Goal: Task Accomplishment & Management: Complete application form

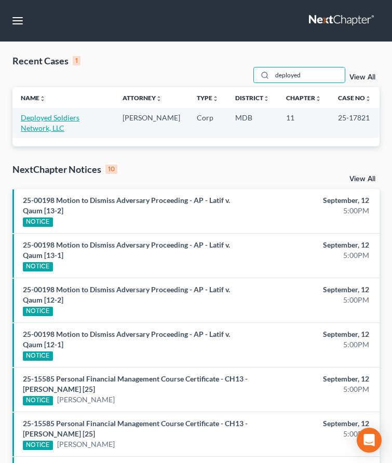
click at [37, 115] on link "Deployed Soldiers Network, LLC" at bounding box center [50, 122] width 59 height 19
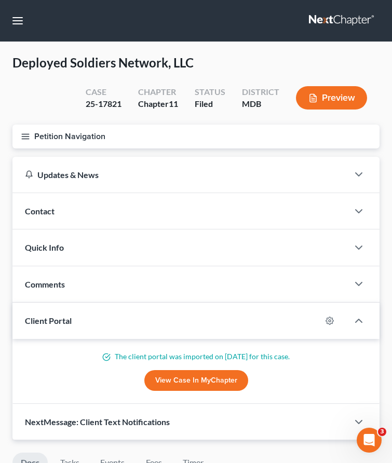
click at [21, 137] on icon "button" at bounding box center [25, 136] width 9 height 9
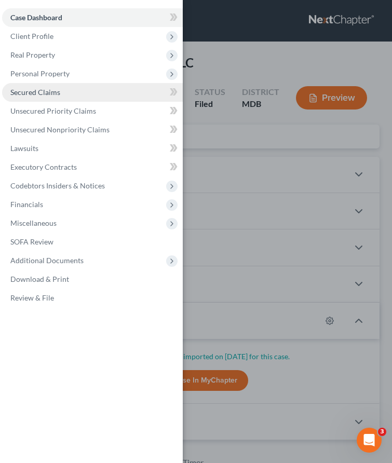
click at [12, 87] on link "Secured Claims" at bounding box center [92, 92] width 181 height 19
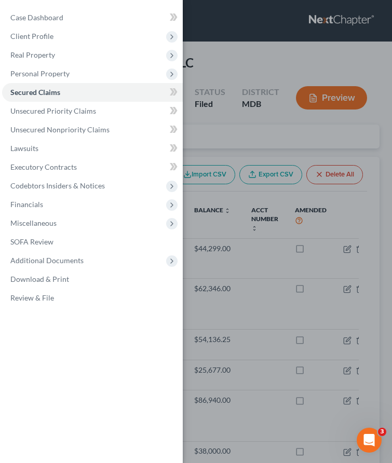
click at [211, 128] on div "Case Dashboard Payments Invoices Payments Payments Credit Report Client Profile" at bounding box center [196, 231] width 392 height 463
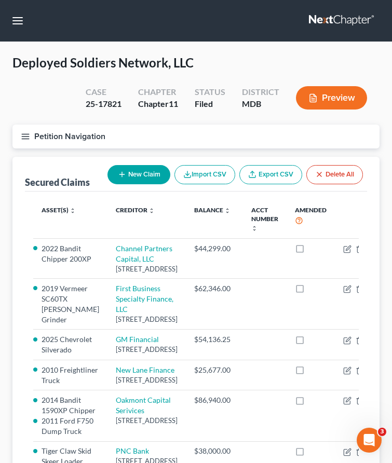
click at [28, 132] on icon "button" at bounding box center [25, 136] width 9 height 9
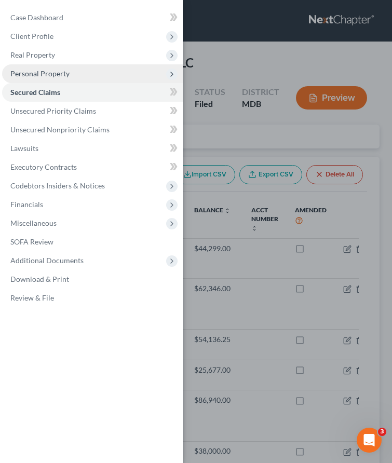
click at [29, 73] on span "Personal Property" at bounding box center [39, 73] width 59 height 9
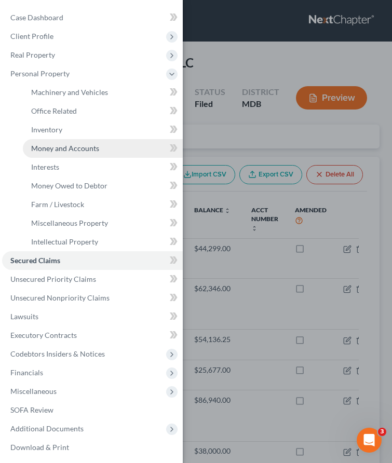
click at [39, 150] on span "Money and Accounts" at bounding box center [65, 148] width 68 height 9
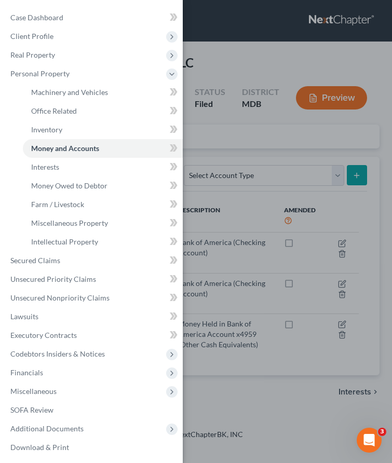
click at [219, 137] on div "Case Dashboard Payments Invoices Payments Payments Credit Report Client Profile" at bounding box center [196, 231] width 392 height 463
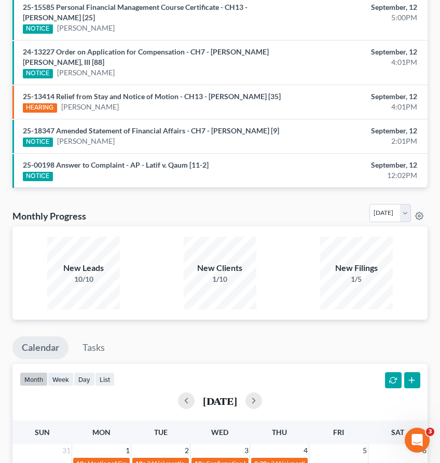
scroll to position [847, 0]
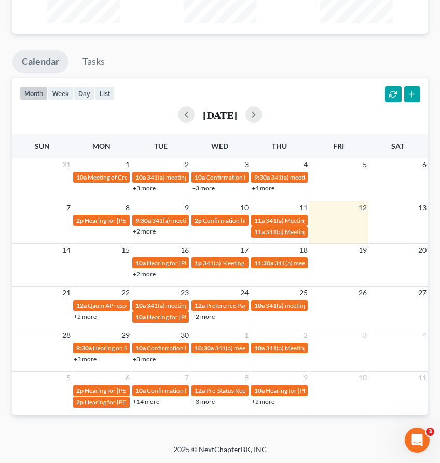
click at [142, 272] on link "+2 more" at bounding box center [144, 274] width 23 height 8
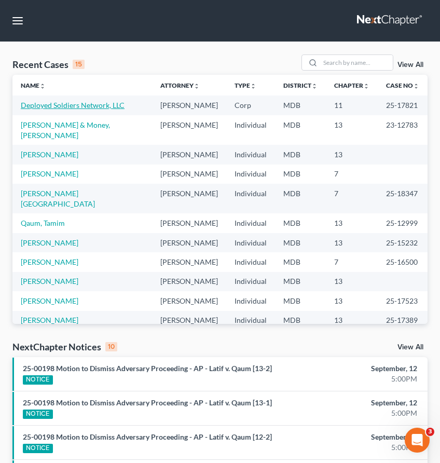
click at [29, 107] on link "Deployed Soldiers Network, LLC" at bounding box center [73, 105] width 104 height 9
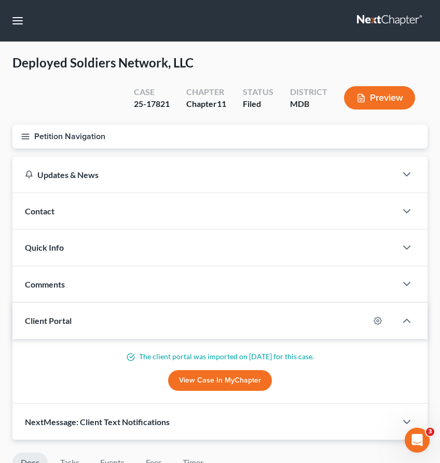
click at [24, 132] on icon "button" at bounding box center [25, 136] width 9 height 9
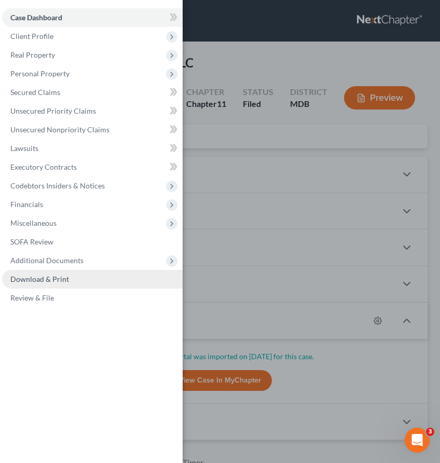
click at [21, 277] on span "Download & Print" at bounding box center [39, 279] width 59 height 9
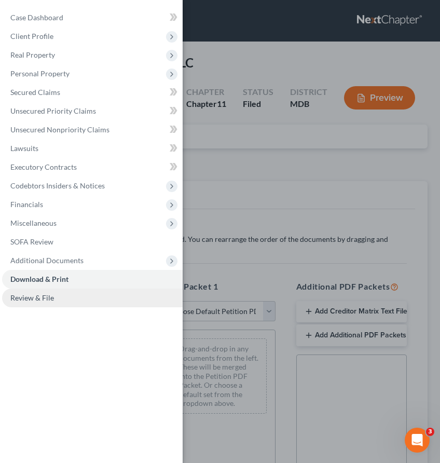
click at [35, 303] on link "Review & File" at bounding box center [92, 298] width 181 height 19
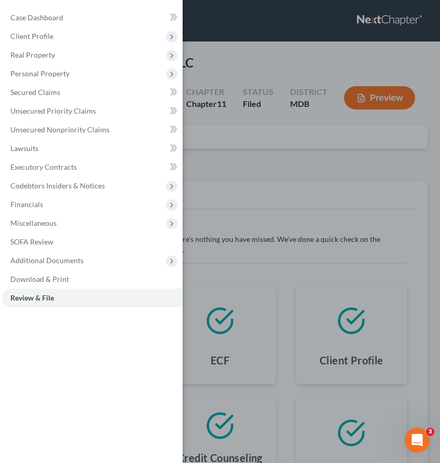
click at [253, 145] on div "Case Dashboard Payments Invoices Payments Payments Credit Report Client Profile" at bounding box center [220, 231] width 440 height 463
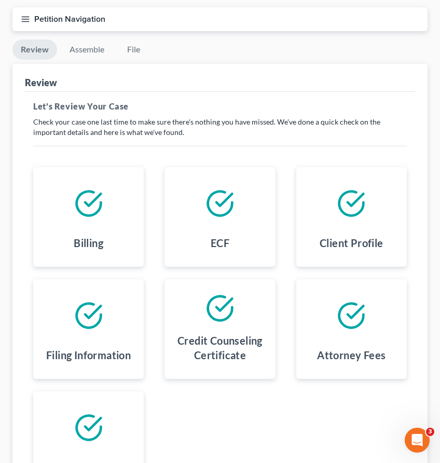
scroll to position [242, 0]
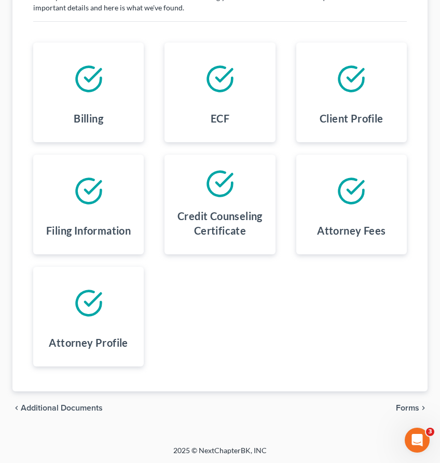
click at [412, 408] on span "Forms" at bounding box center [407, 408] width 23 height 8
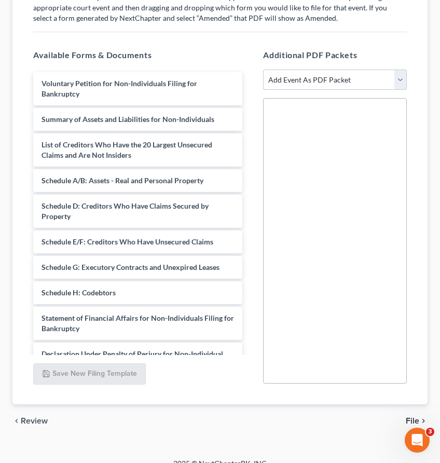
click at [320, 78] on select "Add Event As PDF Packet Affidavit Affidavit of Adequate Protection and Lease Pa…" at bounding box center [335, 80] width 144 height 21
select select "7"
click at [263, 70] on select "Add Event As PDF Packet Affidavit Affidavit of Adequate Protection and Lease Pa…" at bounding box center [335, 80] width 144 height 21
select select
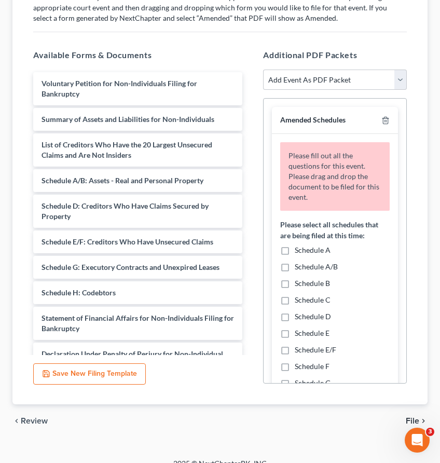
click at [295, 268] on label "Schedule A/B" at bounding box center [316, 267] width 43 height 10
click at [299, 268] on input "Schedule A/B" at bounding box center [302, 265] width 7 height 7
checkbox input "true"
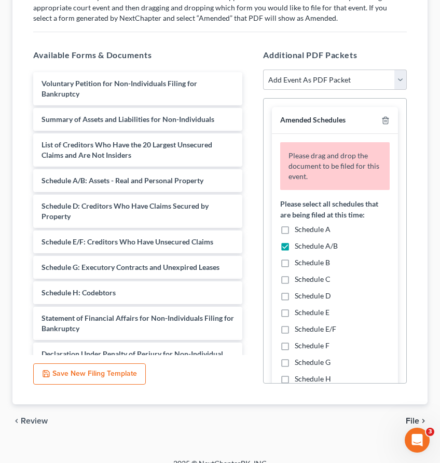
click at [295, 277] on label "Schedule C" at bounding box center [313, 279] width 36 height 10
click at [299, 277] on input "Schedule C" at bounding box center [302, 277] width 7 height 7
checkbox input "true"
click at [295, 291] on label "Schedule D" at bounding box center [313, 296] width 36 height 10
click at [299, 291] on input "Schedule D" at bounding box center [302, 294] width 7 height 7
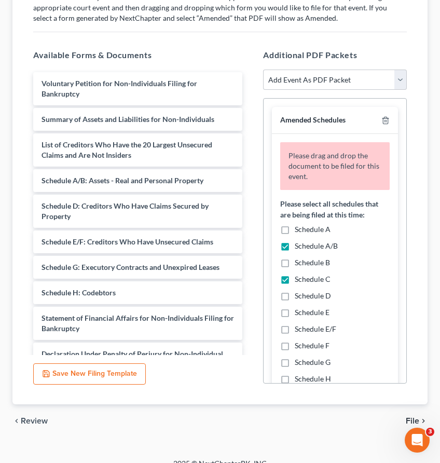
checkbox input "true"
click at [295, 330] on label "Schedule E/F" at bounding box center [316, 329] width 42 height 10
click at [299, 330] on input "Schedule E/F" at bounding box center [302, 327] width 7 height 7
checkbox input "true"
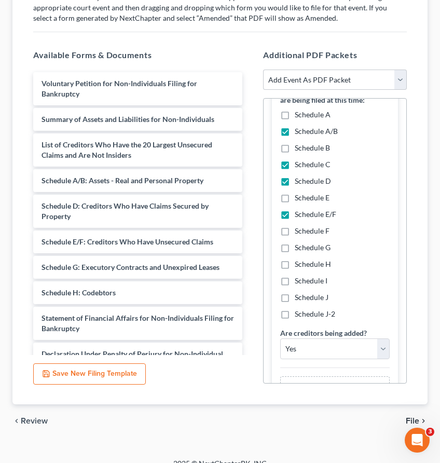
scroll to position [123, 0]
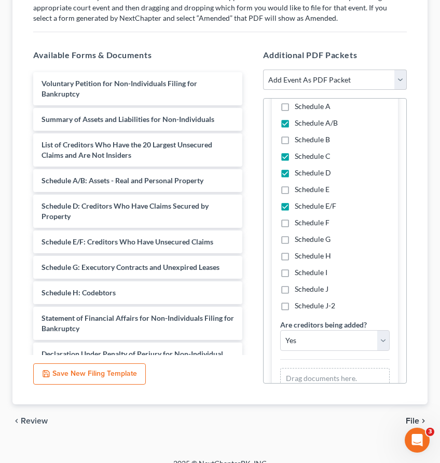
click at [295, 236] on label "Schedule G" at bounding box center [313, 239] width 36 height 10
click at [299, 236] on input "Schedule G" at bounding box center [302, 237] width 7 height 7
checkbox input "true"
click at [295, 257] on label "Schedule H" at bounding box center [313, 256] width 36 height 10
click at [299, 257] on input "Schedule H" at bounding box center [302, 254] width 7 height 7
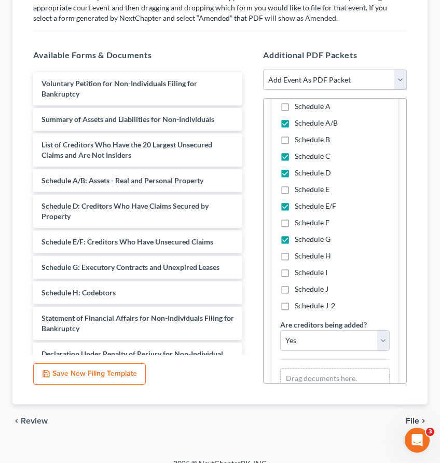
checkbox input "true"
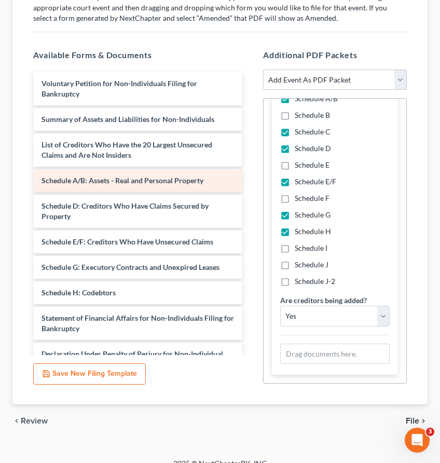
scroll to position [0, 0]
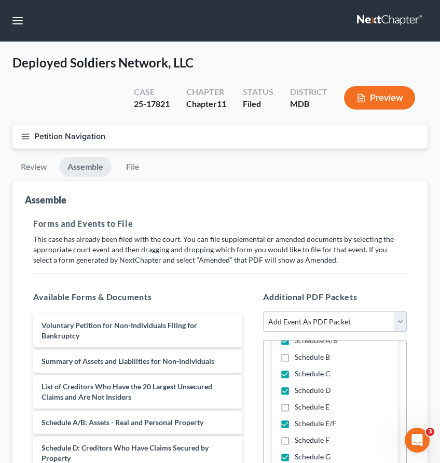
click at [376, 5] on nav "Home New Case Client Portal Law Office of David Cahn, LLC david@cahnlawoffice.c…" at bounding box center [220, 21] width 440 height 42
click at [379, 22] on link at bounding box center [390, 20] width 66 height 19
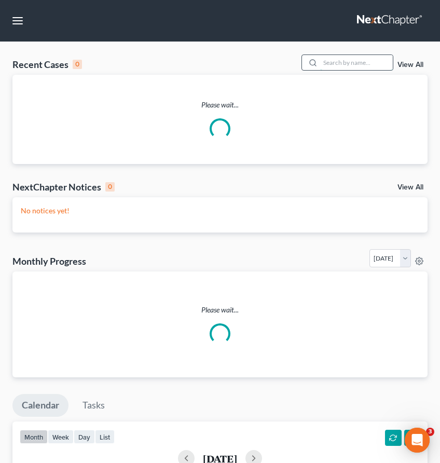
click at [335, 61] on input "search" at bounding box center [356, 62] width 73 height 15
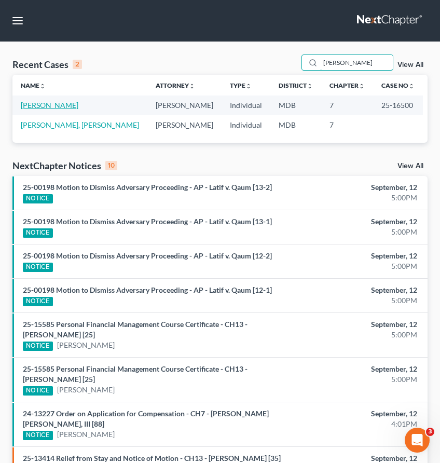
type input "[PERSON_NAME]"
click at [30, 103] on link "[PERSON_NAME]" at bounding box center [50, 105] width 58 height 9
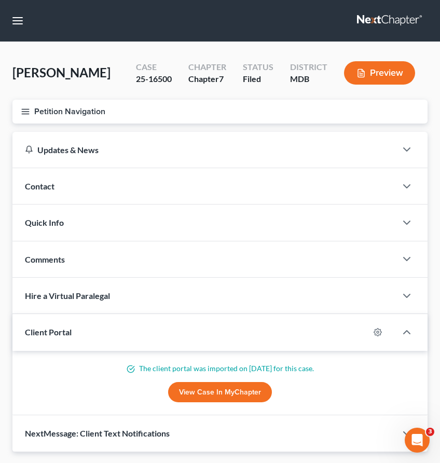
click at [27, 112] on icon "button" at bounding box center [25, 111] width 9 height 9
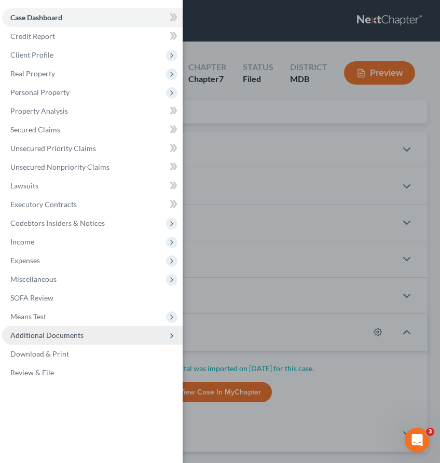
click at [23, 334] on span "Additional Documents" at bounding box center [46, 335] width 73 height 9
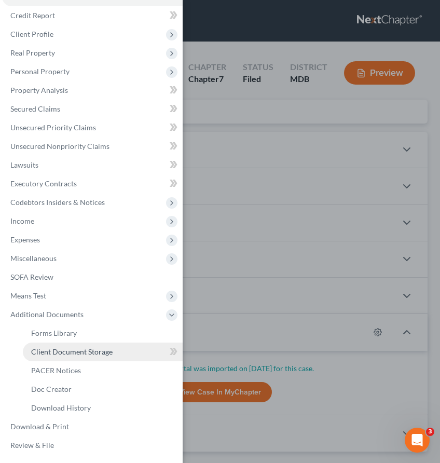
click at [38, 354] on span "Client Document Storage" at bounding box center [72, 351] width 82 height 9
select select "14"
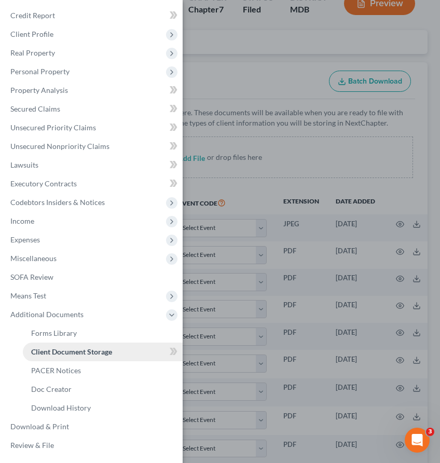
scroll to position [234, 0]
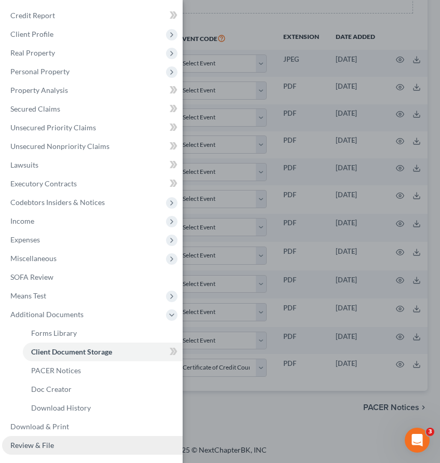
click at [21, 444] on span "Review & File" at bounding box center [32, 445] width 44 height 9
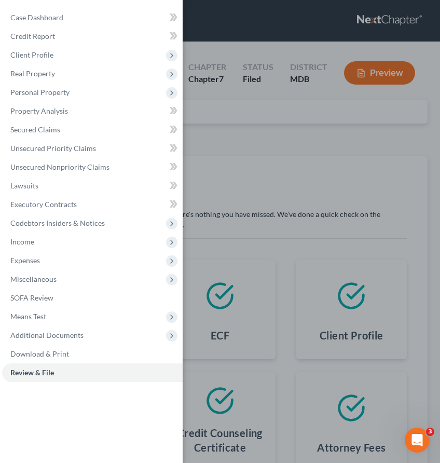
click at [212, 147] on div "Case Dashboard Payments Invoices Payments Payments Credit Report Client Profile" at bounding box center [220, 231] width 440 height 463
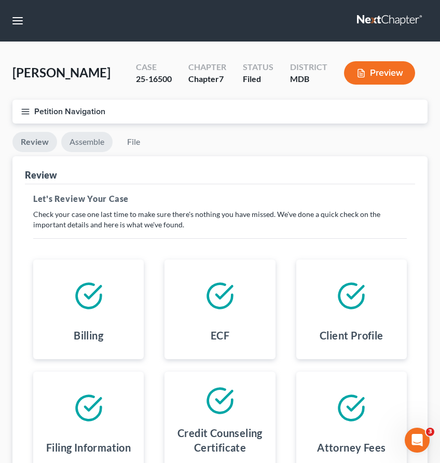
click at [81, 135] on link "Assemble" at bounding box center [86, 142] width 51 height 20
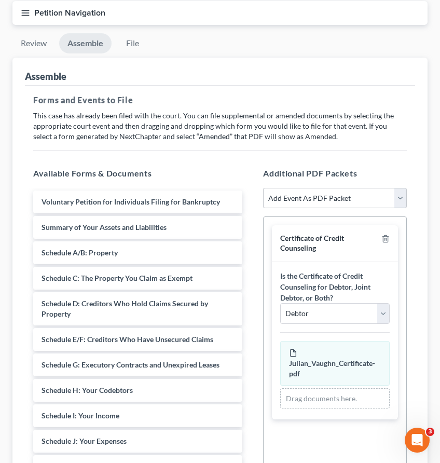
scroll to position [171, 0]
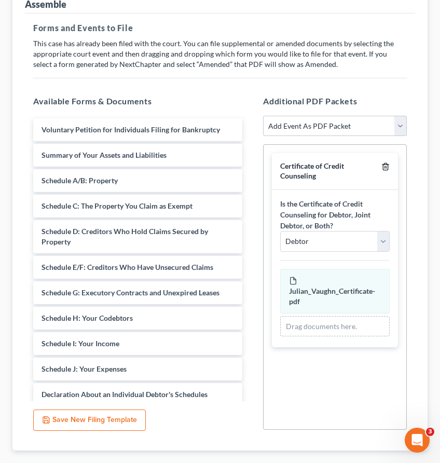
click at [388, 163] on icon "button" at bounding box center [386, 167] width 8 height 8
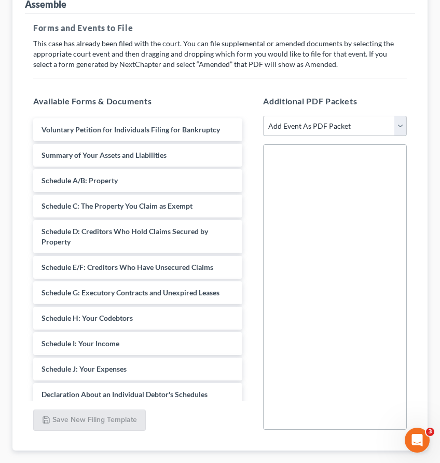
click at [339, 129] on select "Add Event As PDF Packet Affidavit Affidavit of Adequate Protection and Lease Pa…" at bounding box center [335, 126] width 144 height 21
select select "7"
click at [263, 116] on select "Add Event As PDF Packet Affidavit Affidavit of Adequate Protection and Lease Pa…" at bounding box center [335, 126] width 144 height 21
select select
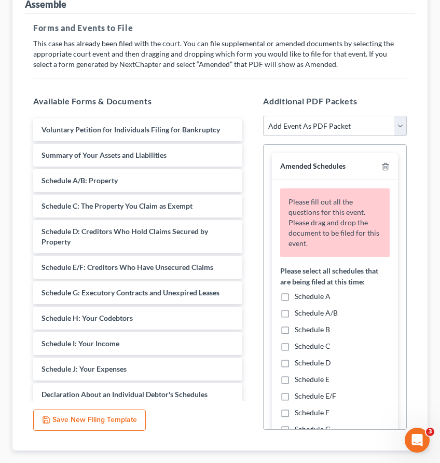
click at [295, 313] on label "Schedule A/B" at bounding box center [316, 313] width 43 height 10
click at [299, 313] on input "Schedule A/B" at bounding box center [302, 311] width 7 height 7
checkbox input "true"
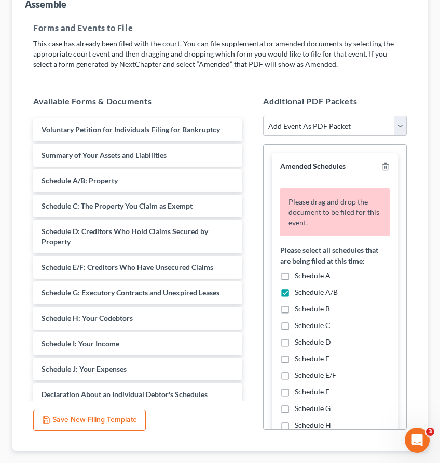
scroll to position [26, 0]
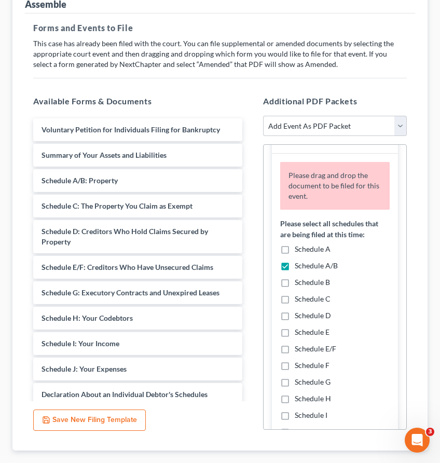
click at [295, 301] on label "Schedule C" at bounding box center [313, 299] width 36 height 10
click at [299, 301] on input "Schedule C" at bounding box center [302, 297] width 7 height 7
checkbox input "true"
click at [295, 318] on label "Schedule D" at bounding box center [313, 316] width 36 height 10
click at [299, 317] on input "Schedule D" at bounding box center [302, 314] width 7 height 7
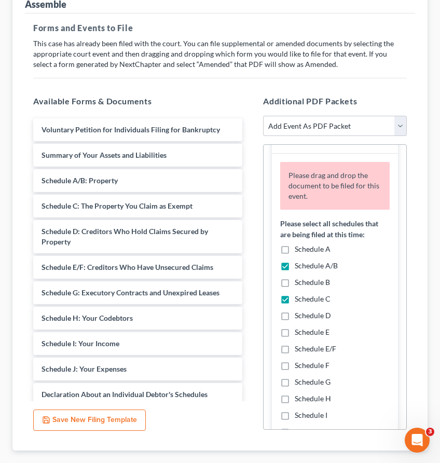
checkbox input "true"
click at [295, 348] on label "Schedule E/F" at bounding box center [316, 349] width 42 height 10
click at [299, 348] on input "Schedule E/F" at bounding box center [302, 347] width 7 height 7
checkbox input "true"
click at [295, 386] on label "Schedule G" at bounding box center [313, 382] width 36 height 10
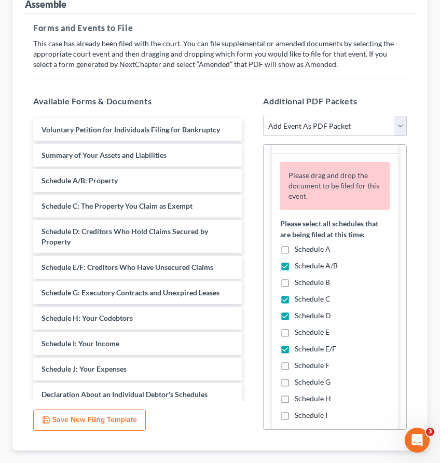
click at [299, 384] on input "Schedule G" at bounding box center [302, 380] width 7 height 7
checkbox input "true"
click at [295, 396] on label "Schedule H" at bounding box center [313, 399] width 36 height 10
click at [299, 396] on input "Schedule H" at bounding box center [302, 397] width 7 height 7
checkbox input "true"
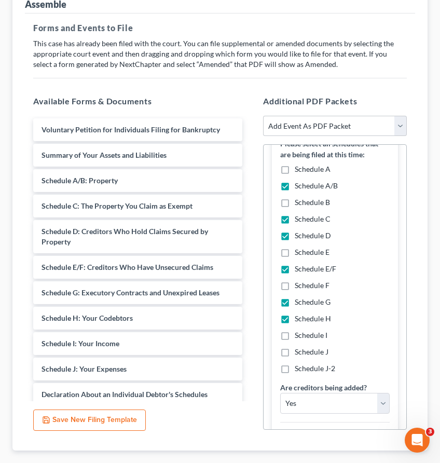
scroll to position [147, 0]
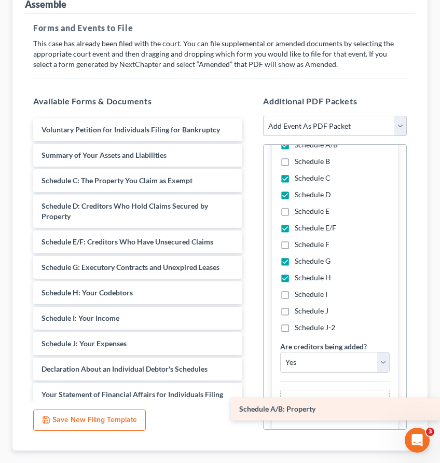
drag, startPoint x: 61, startPoint y: 182, endPoint x: 297, endPoint y: 410, distance: 327.9
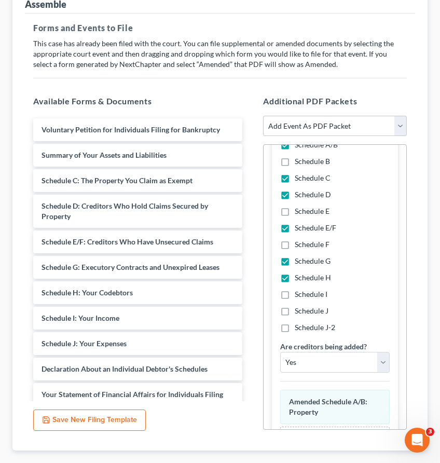
scroll to position [128, 0]
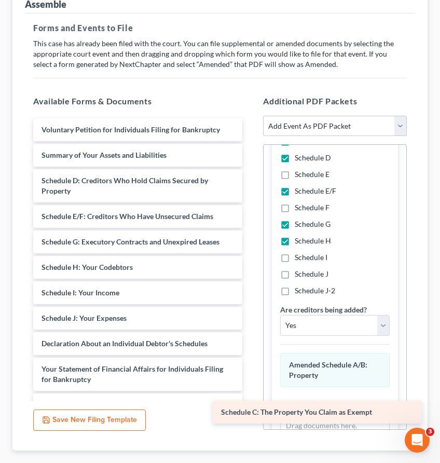
drag, startPoint x: 69, startPoint y: 173, endPoint x: 248, endPoint y: 403, distance: 291.9
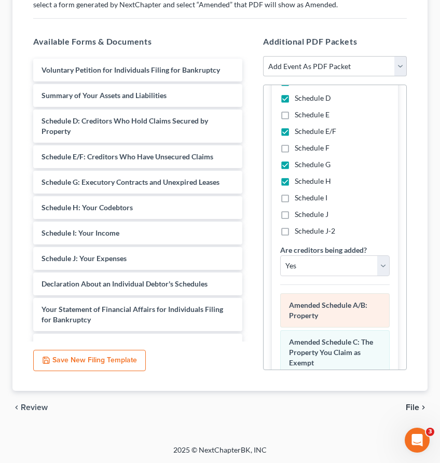
scroll to position [176, 0]
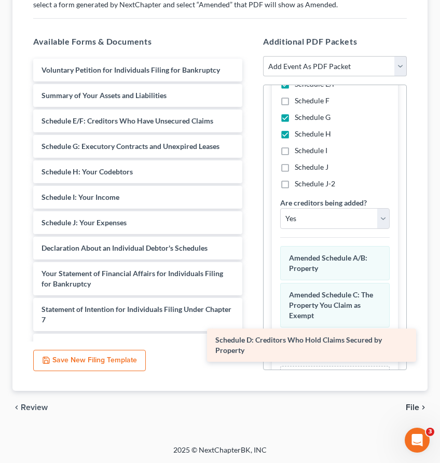
drag, startPoint x: 114, startPoint y: 116, endPoint x: 293, endPoint y: 337, distance: 283.9
click at [251, 337] on div "Schedule D: Creditors Who Hold Claims Secured by Property Voluntary Petition fo…" at bounding box center [138, 422] width 226 height 726
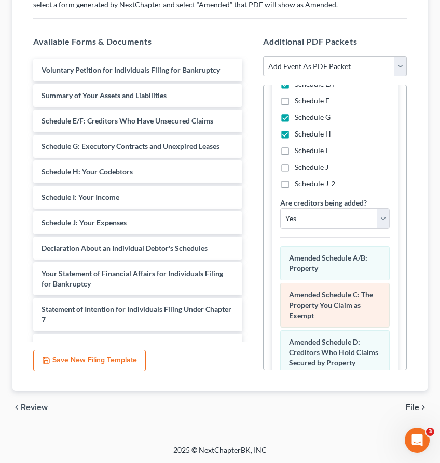
scroll to position [223, 0]
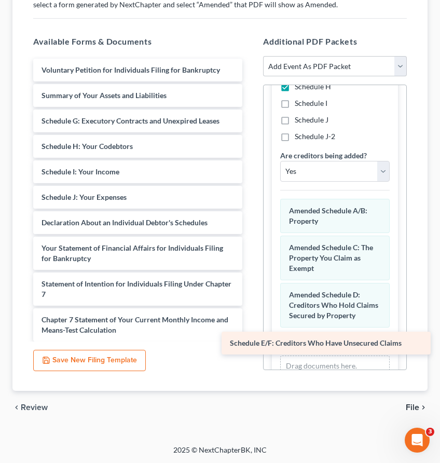
drag, startPoint x: 103, startPoint y: 119, endPoint x: 293, endPoint y: 339, distance: 290.5
click at [251, 339] on div "Schedule E/F: Creditors Who Have Unsecured Claims Voluntary Petition for Indivi…" at bounding box center [138, 409] width 226 height 701
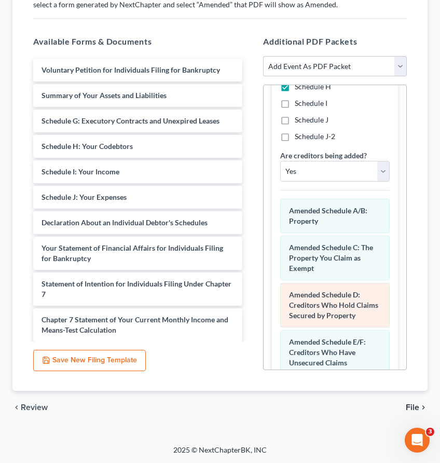
scroll to position [270, 0]
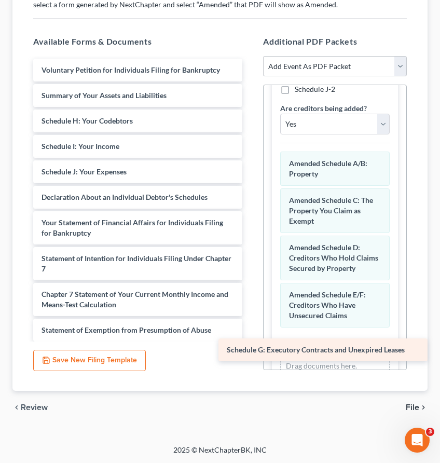
drag, startPoint x: 71, startPoint y: 117, endPoint x: 257, endPoint y: 347, distance: 295.4
click at [251, 347] on div "Schedule G: Executory Contracts and Unexpired Leases Voluntary Petition for Ind…" at bounding box center [138, 396] width 226 height 675
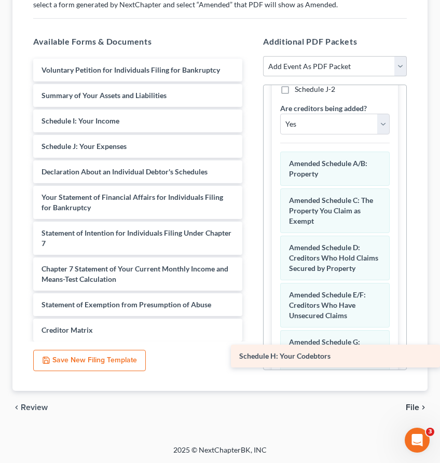
drag, startPoint x: 60, startPoint y: 120, endPoint x: 270, endPoint y: 356, distance: 315.2
click at [251, 356] on div "Schedule H: Your Codebtors Voluntary Petition for Individuals Filing for Bankru…" at bounding box center [138, 384] width 226 height 650
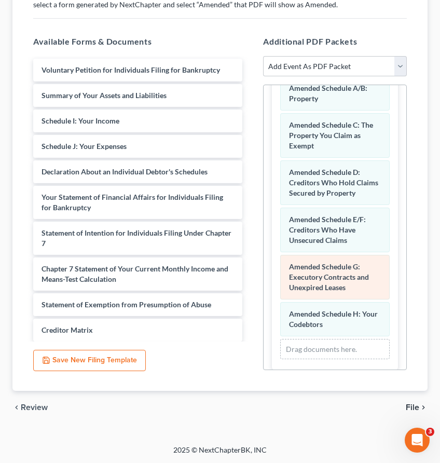
scroll to position [354, 0]
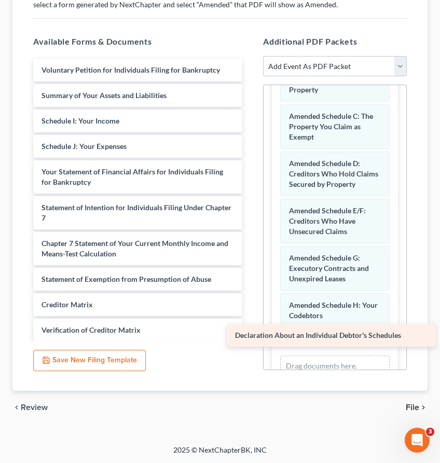
drag, startPoint x: 78, startPoint y: 167, endPoint x: 272, endPoint y: 331, distance: 254.2
click at [251, 331] on div "Declaration About an Individual Debtor's Schedules Voluntary Petition for Indiv…" at bounding box center [138, 371] width 226 height 624
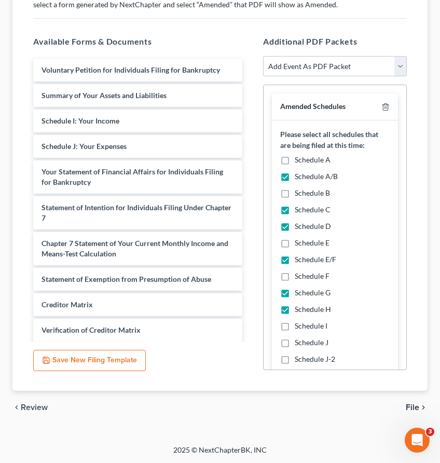
scroll to position [401, 0]
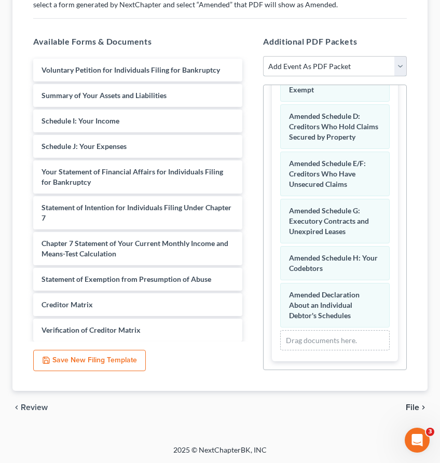
click at [319, 62] on select "Add Event As PDF Packet Affidavit Affidavit of Adequate Protection and Lease Pa…" at bounding box center [335, 66] width 144 height 21
select select "9"
click at [263, 56] on select "Add Event As PDF Packet Affidavit Affidavit of Adequate Protection and Lease Pa…" at bounding box center [335, 66] width 144 height 21
select select
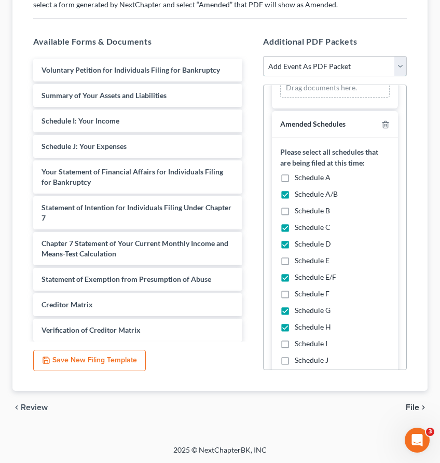
scroll to position [0, 0]
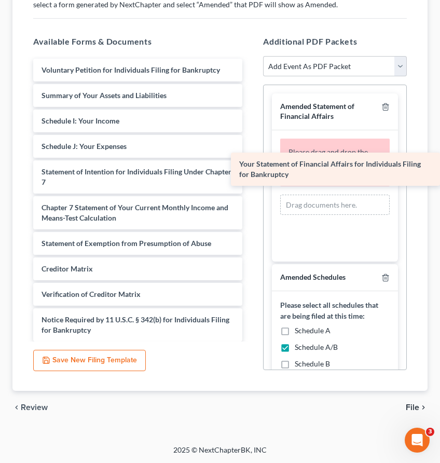
drag, startPoint x: 65, startPoint y: 174, endPoint x: 277, endPoint y: 169, distance: 211.4
click at [251, 169] on div "Your Statement of Financial Affairs for Individuals Filing for Bankruptcy Volun…" at bounding box center [138, 353] width 226 height 588
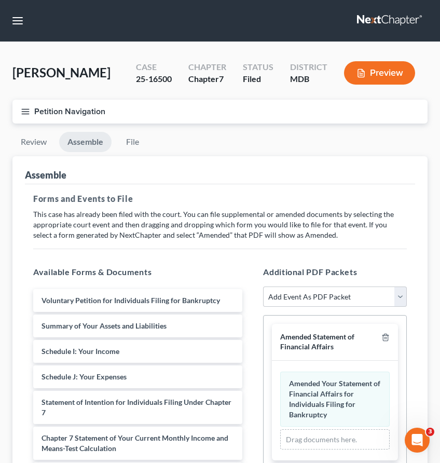
click at [22, 117] on button "Petition Navigation" at bounding box center [219, 112] width 415 height 24
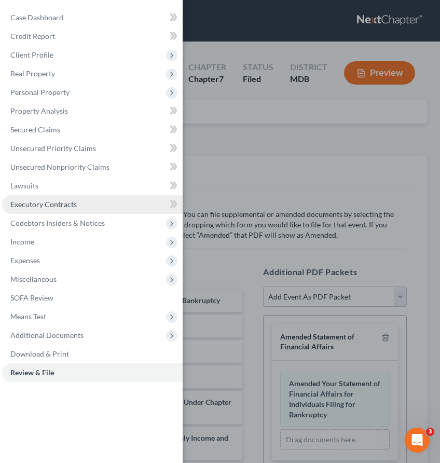
scroll to position [231, 0]
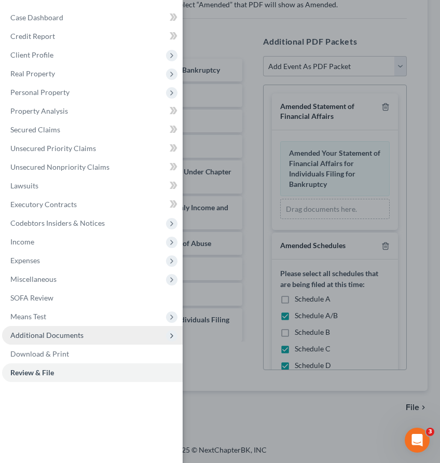
click at [47, 336] on span "Additional Documents" at bounding box center [46, 335] width 73 height 9
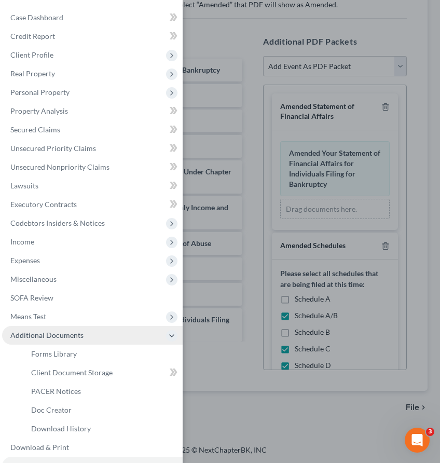
scroll to position [21, 0]
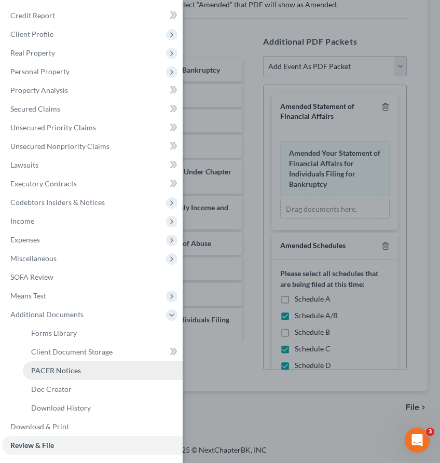
click at [43, 372] on span "PACER Notices" at bounding box center [56, 370] width 50 height 9
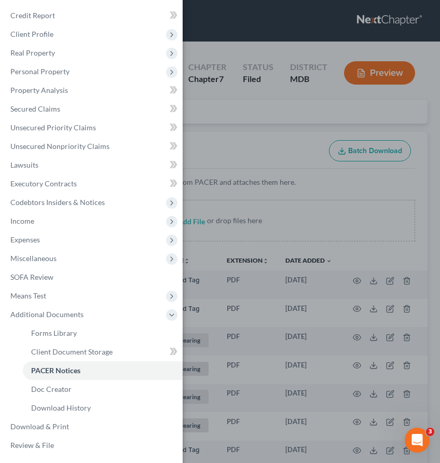
click at [239, 134] on div "Case Dashboard Payments Invoices Payments Payments Credit Report Client Profile" at bounding box center [220, 231] width 440 height 463
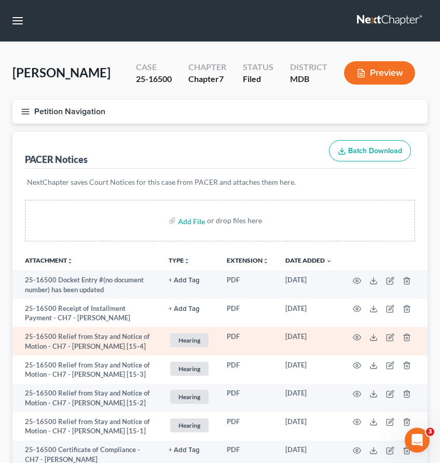
scroll to position [694, 0]
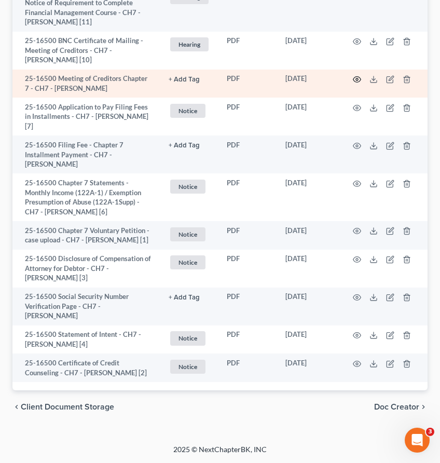
click at [358, 75] on icon "button" at bounding box center [357, 79] width 8 height 8
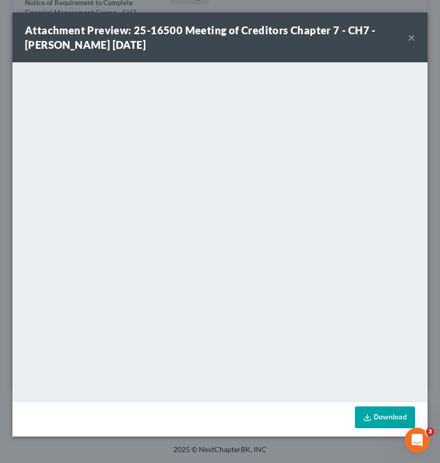
click at [407, 35] on div "Attachment Preview: 25-16500 Meeting of Creditors Chapter 7 - CH7 - Julian Fran…" at bounding box center [216, 37] width 383 height 29
click at [408, 35] on button "×" at bounding box center [411, 37] width 7 height 12
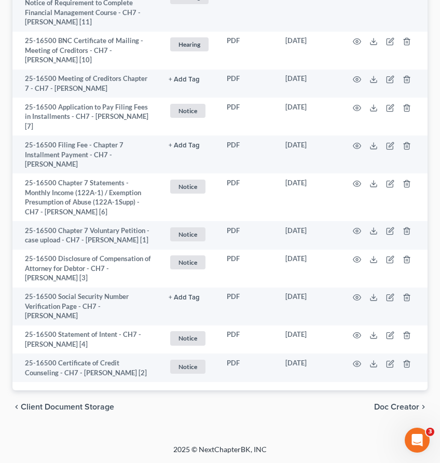
scroll to position [654, 0]
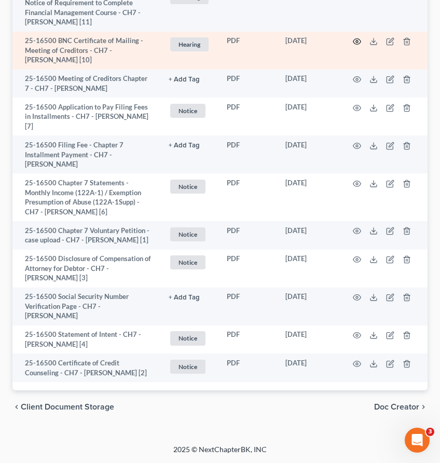
click at [357, 46] on icon "button" at bounding box center [357, 41] width 8 height 8
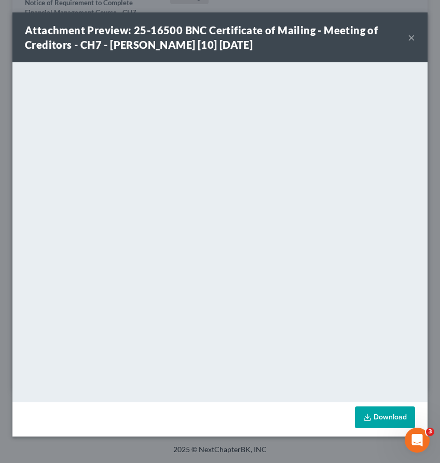
click at [408, 37] on div "Attachment Preview: 25-16500 BNC Certificate of Mailing - Meeting of Creditors …" at bounding box center [216, 37] width 383 height 29
click at [410, 35] on button "×" at bounding box center [411, 37] width 7 height 12
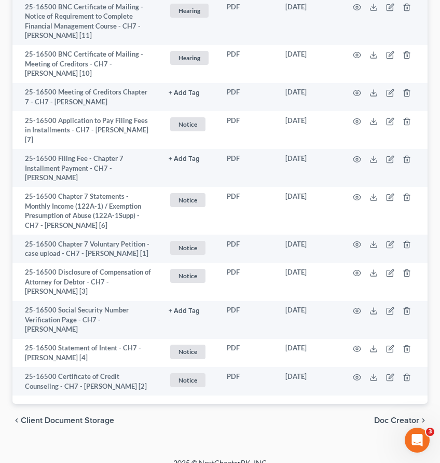
scroll to position [694, 0]
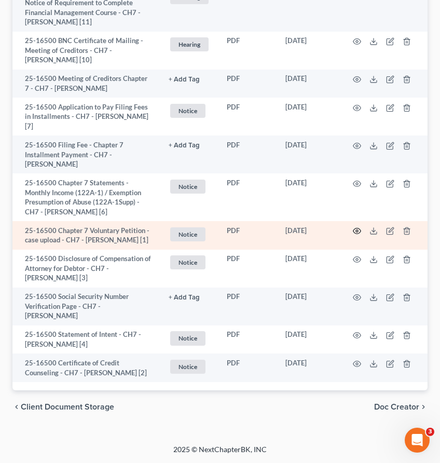
click at [356, 227] on icon "button" at bounding box center [357, 231] width 8 height 8
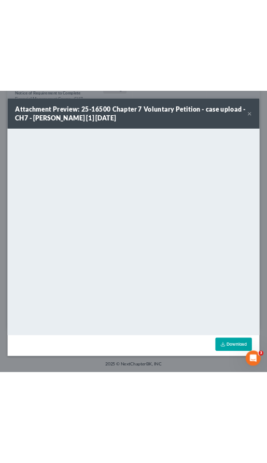
scroll to position [1182, 0]
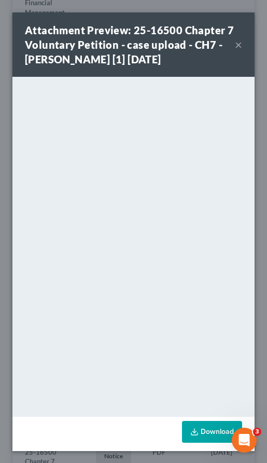
click at [237, 44] on button "×" at bounding box center [238, 44] width 7 height 12
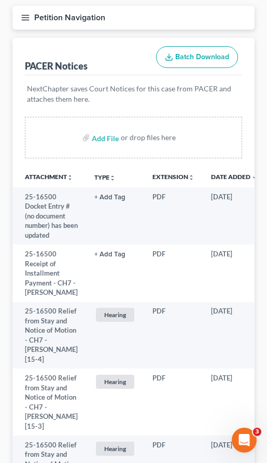
scroll to position [0, 0]
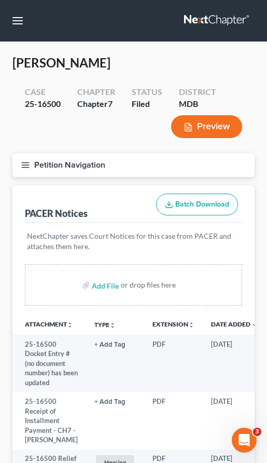
click at [23, 163] on line "button" at bounding box center [25, 163] width 7 height 0
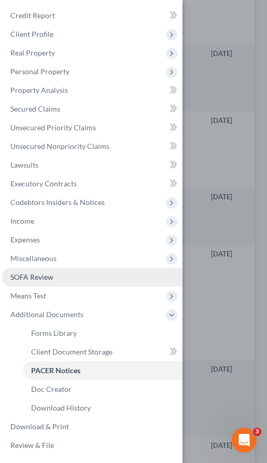
scroll to position [1270, 0]
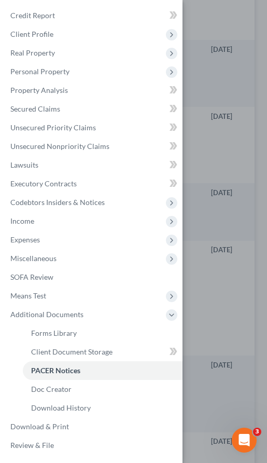
click at [202, 153] on div "Case Dashboard Payments Invoices Payments Payments Credit Report Client Profile" at bounding box center [133, 231] width 267 height 463
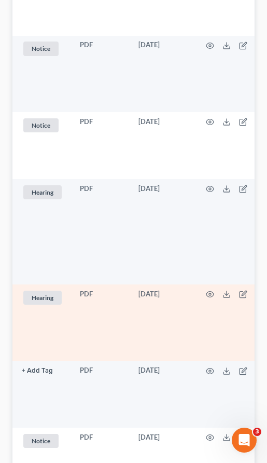
scroll to position [0, 74]
click at [205, 299] on icon "button" at bounding box center [209, 294] width 8 height 8
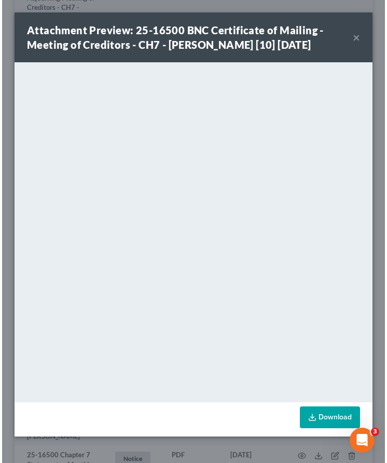
scroll to position [717, 0]
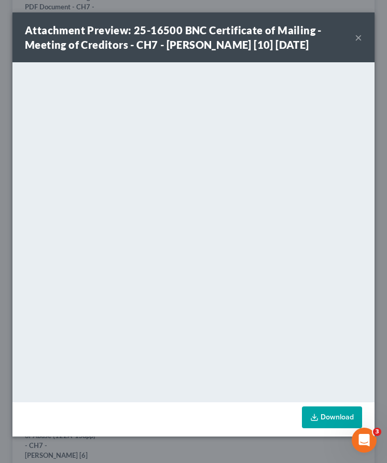
click at [357, 35] on button "×" at bounding box center [358, 37] width 7 height 12
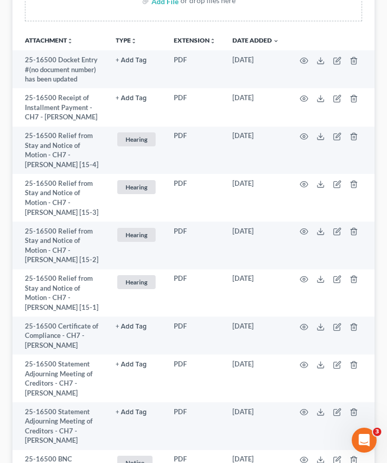
scroll to position [0, 0]
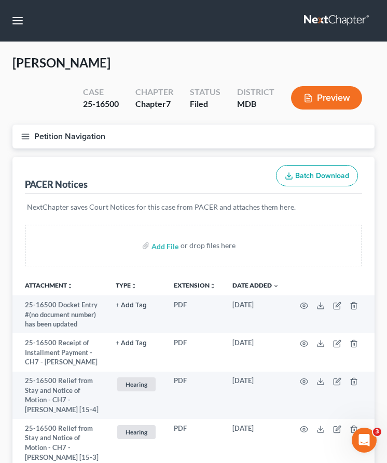
click at [28, 140] on icon "button" at bounding box center [25, 136] width 9 height 9
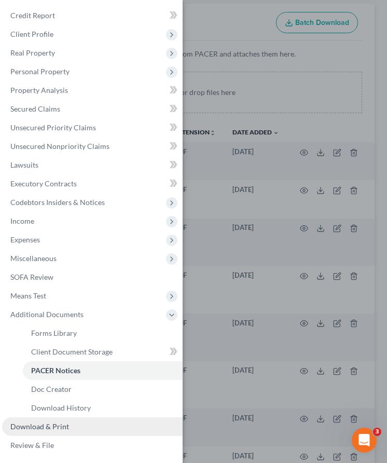
click at [73, 425] on link "Download & Print" at bounding box center [92, 427] width 181 height 19
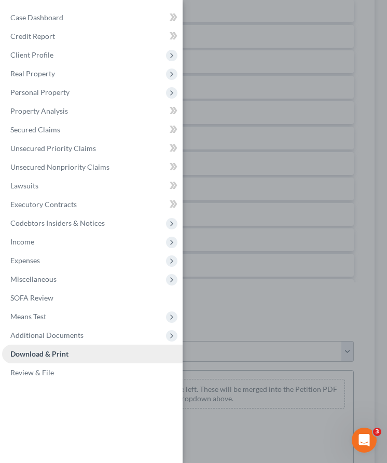
scroll to position [306, 0]
click at [228, 313] on div "Case Dashboard Payments Invoices Payments Payments Credit Report Client Profile" at bounding box center [193, 231] width 387 height 463
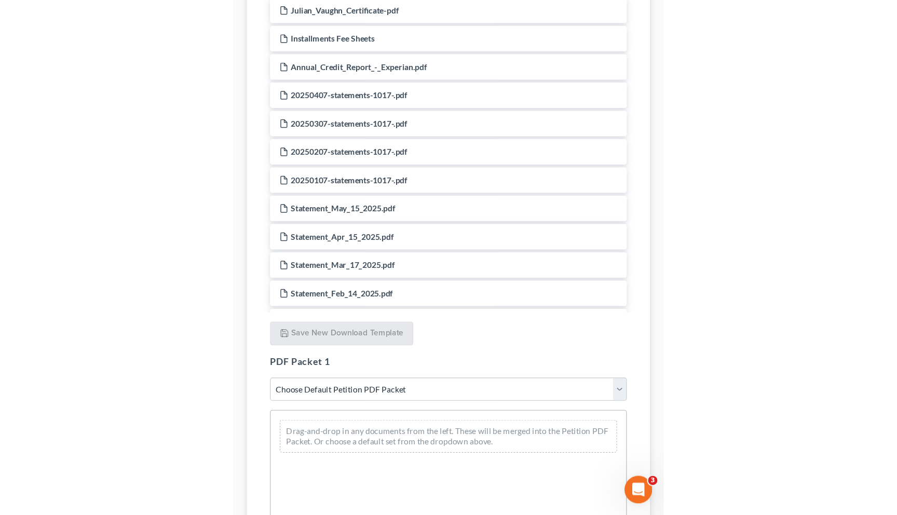
scroll to position [0, 0]
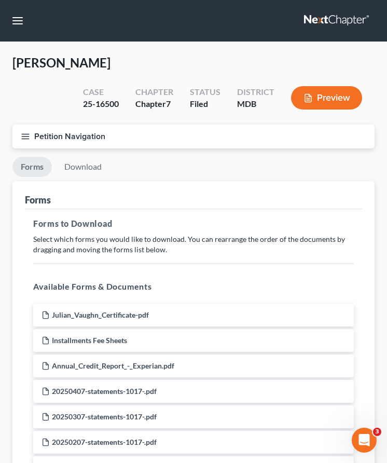
click at [21, 138] on icon "button" at bounding box center [25, 136] width 9 height 9
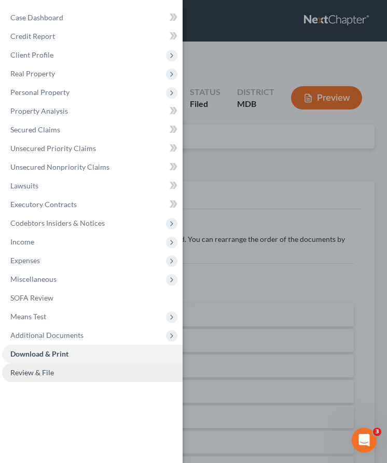
click at [29, 368] on span "Review & File" at bounding box center [32, 372] width 44 height 9
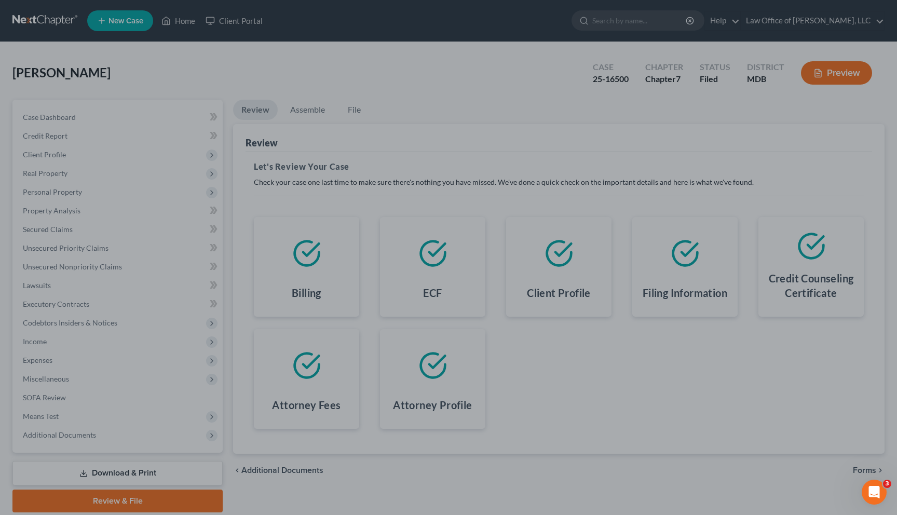
click at [303, 73] on div at bounding box center [448, 257] width 897 height 515
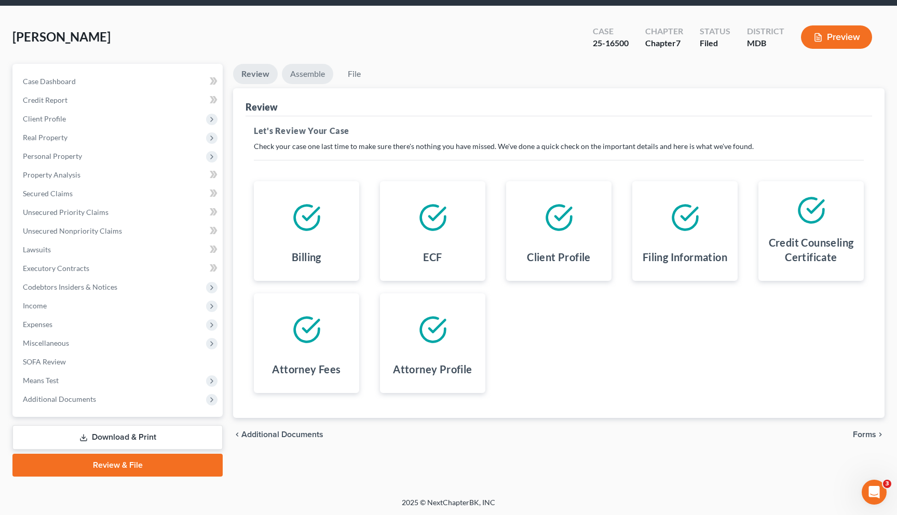
click at [298, 76] on link "Assemble" at bounding box center [307, 74] width 51 height 20
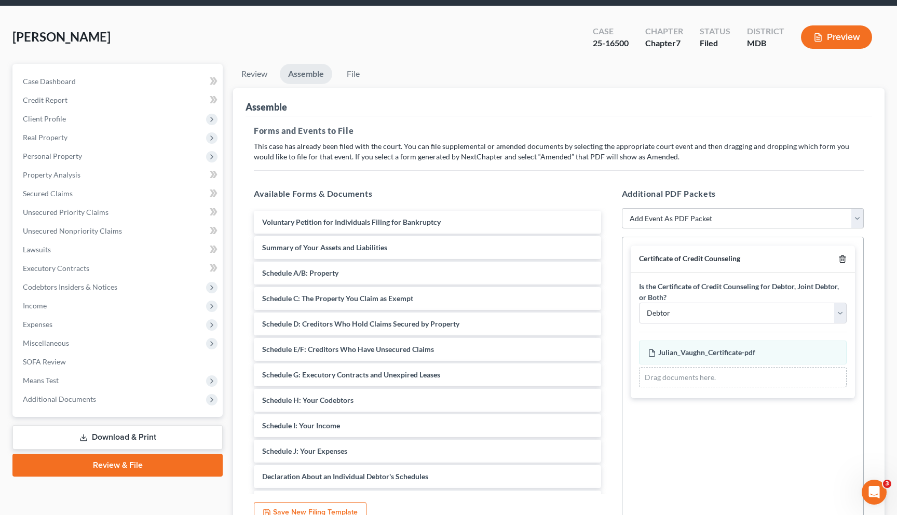
click at [842, 260] on line "button" at bounding box center [842, 260] width 0 height 2
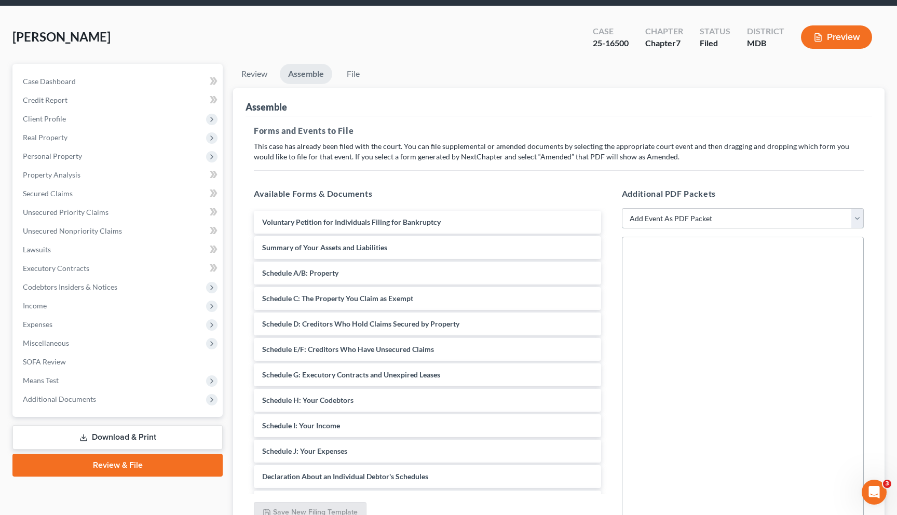
click at [771, 222] on select "Add Event As PDF Packet Affidavit Affidavit of Adequate Protection and Lease Pa…" at bounding box center [743, 218] width 242 height 21
select select "7"
click at [622, 208] on select "Add Event As PDF Packet Affidavit Affidavit of Adequate Protection and Lease Pa…" at bounding box center [743, 218] width 242 height 21
select select
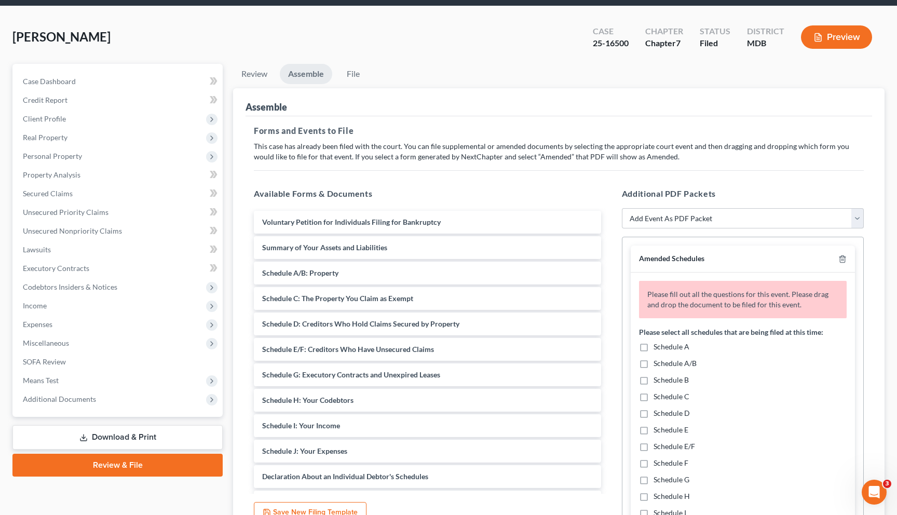
click at [654, 361] on label "Schedule A/B" at bounding box center [675, 363] width 43 height 10
click at [658, 361] on input "Schedule A/B" at bounding box center [661, 361] width 7 height 7
checkbox input "true"
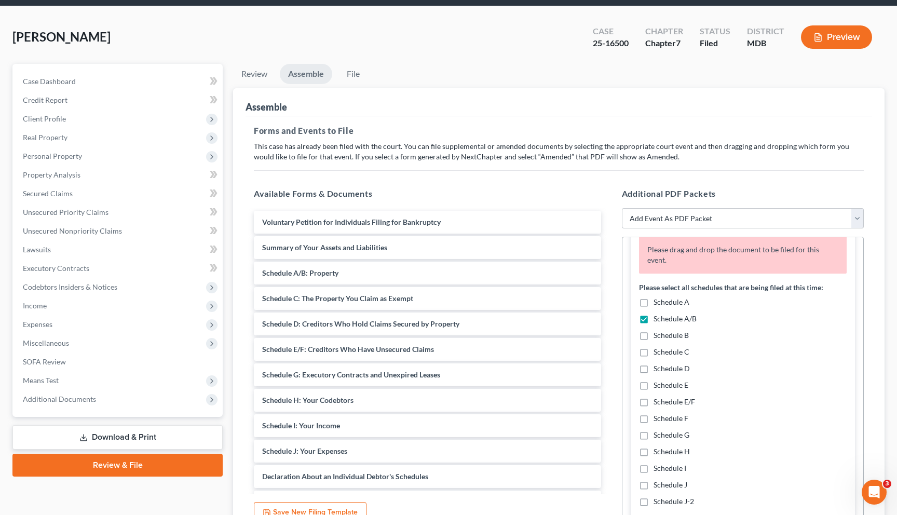
scroll to position [76, 0]
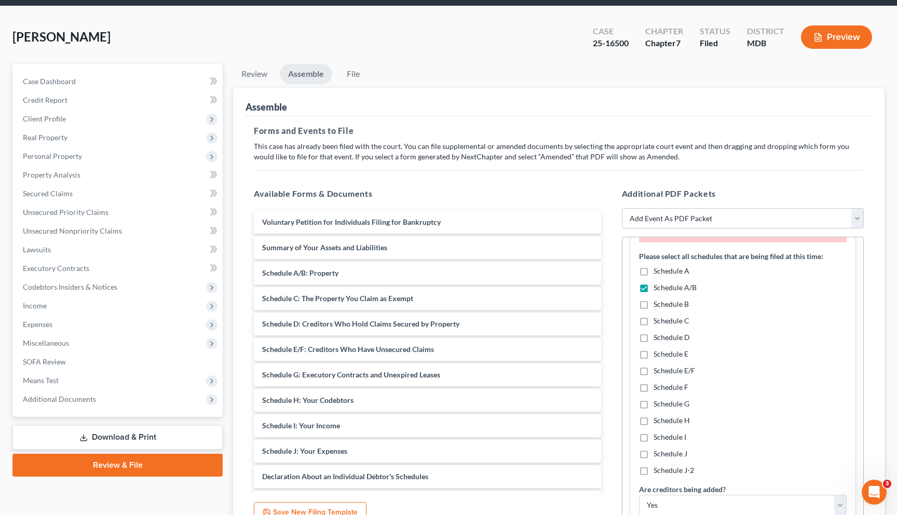
click at [654, 316] on label "Schedule C" at bounding box center [672, 321] width 36 height 10
click at [658, 316] on input "Schedule C" at bounding box center [661, 319] width 7 height 7
checkbox input "true"
click at [654, 332] on label "Schedule D" at bounding box center [672, 337] width 36 height 10
click at [658, 332] on input "Schedule D" at bounding box center [661, 335] width 7 height 7
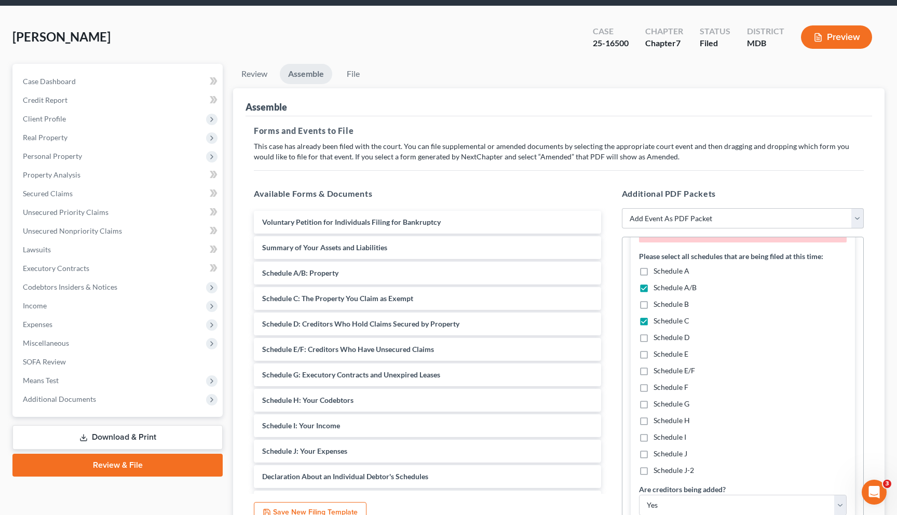
checkbox input "true"
click at [654, 366] on label "Schedule E/F" at bounding box center [675, 371] width 42 height 10
click at [658, 366] on input "Schedule E/F" at bounding box center [661, 369] width 7 height 7
checkbox input "true"
click at [654, 399] on label "Schedule G" at bounding box center [672, 404] width 36 height 10
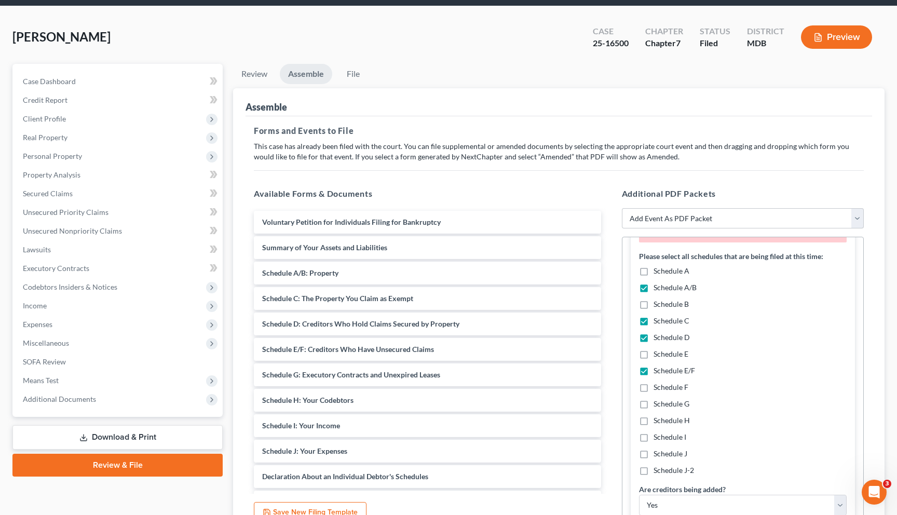
click at [658, 399] on input "Schedule G" at bounding box center [661, 402] width 7 height 7
checkbox input "true"
click at [654, 415] on label "Schedule H" at bounding box center [672, 420] width 36 height 10
click at [658, 415] on input "Schedule H" at bounding box center [661, 418] width 7 height 7
checkbox input "true"
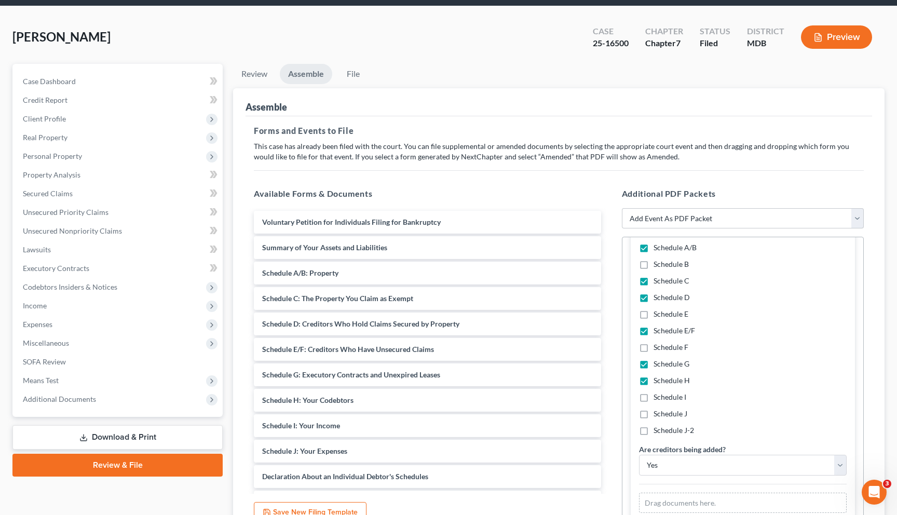
scroll to position [136, 0]
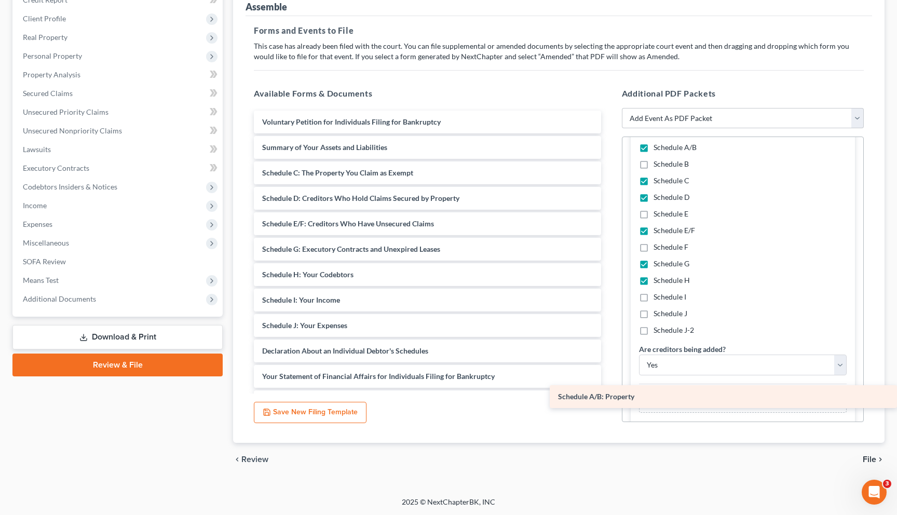
drag, startPoint x: 279, startPoint y: 171, endPoint x: 700, endPoint y: 395, distance: 476.5
click at [610, 395] on div "Schedule A/B: Property Voluntary Petition for Individuals Filing for Bankruptcy…" at bounding box center [428, 478] width 364 height 735
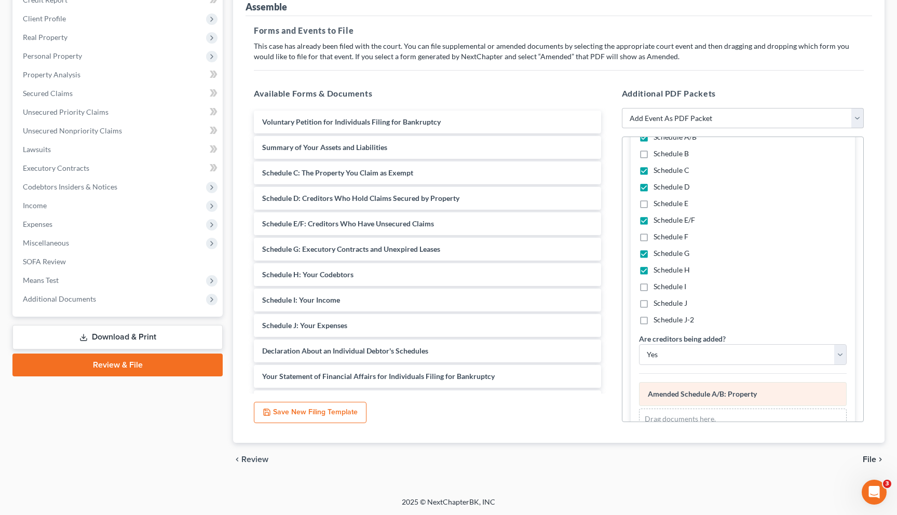
scroll to position [107, 0]
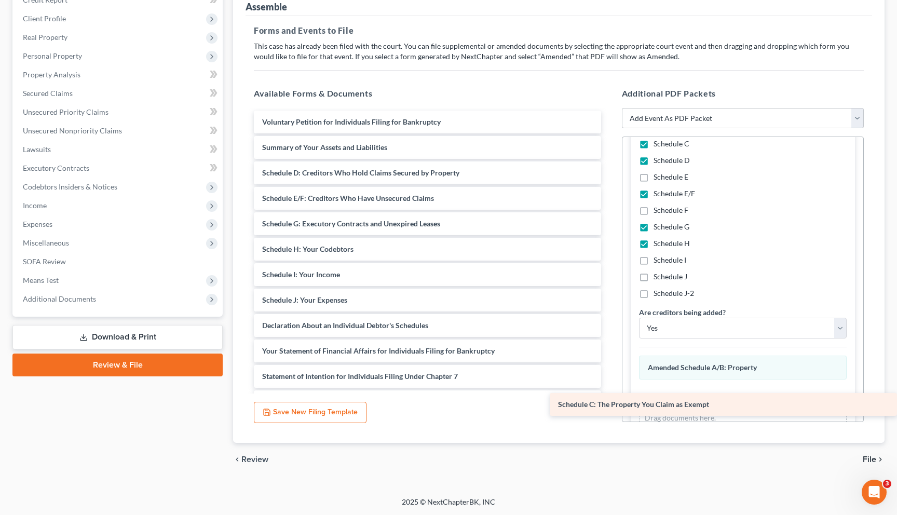
drag, startPoint x: 322, startPoint y: 174, endPoint x: 668, endPoint y: 407, distance: 416.5
click at [610, 407] on div "Schedule C: The Property You Claim as Exempt Voluntary Petition for Individuals…" at bounding box center [428, 466] width 364 height 710
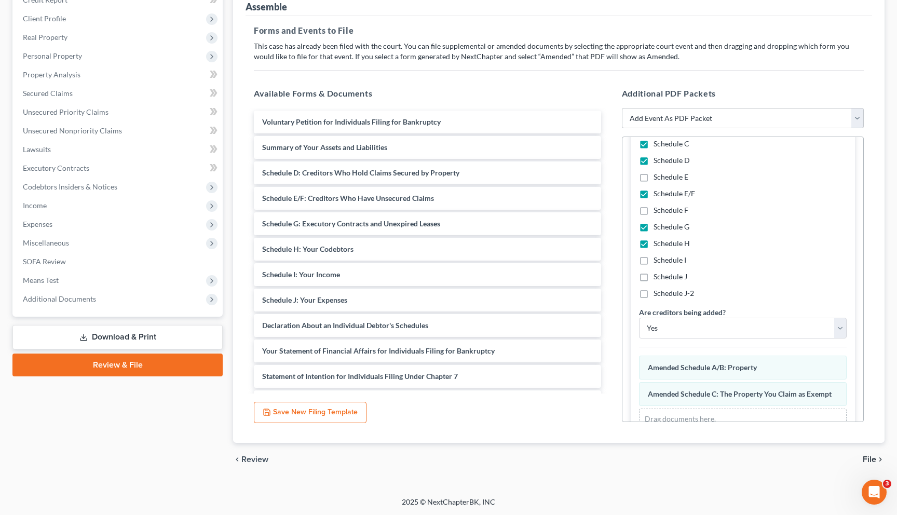
scroll to position [133, 0]
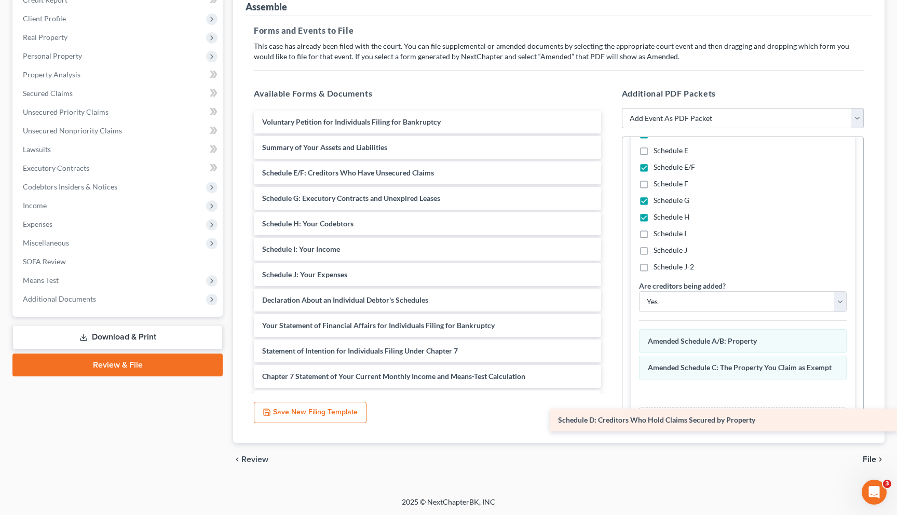
drag, startPoint x: 304, startPoint y: 174, endPoint x: 653, endPoint y: 405, distance: 419.0
click at [610, 407] on div "Schedule D: Creditors Who Hold Claims Secured by Property Voluntary Petition fo…" at bounding box center [428, 453] width 364 height 684
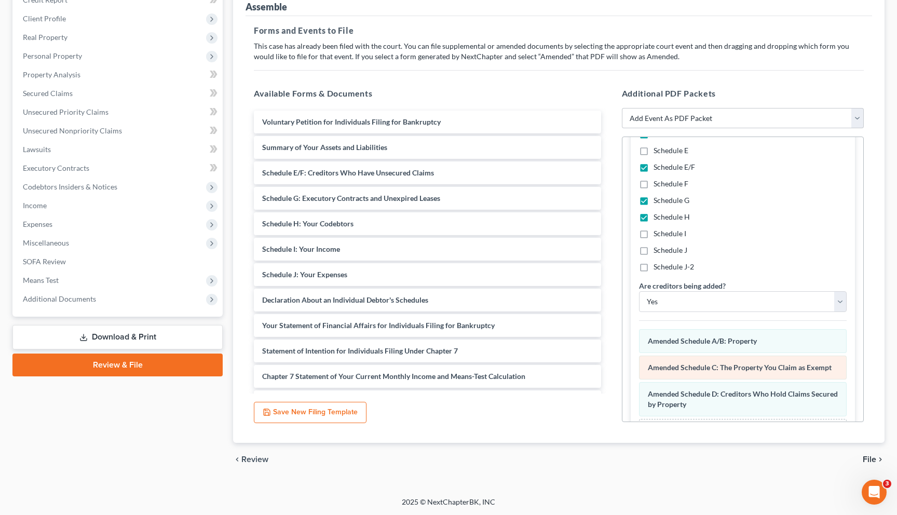
scroll to position [170, 0]
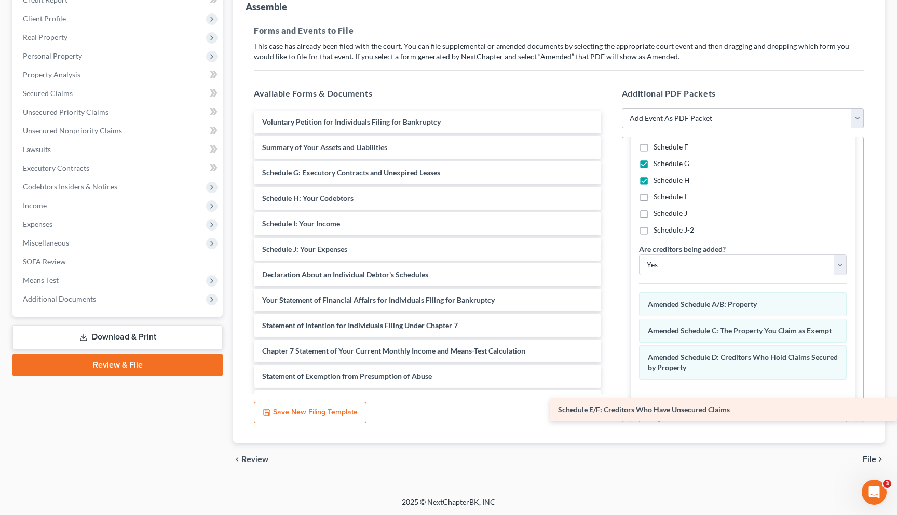
drag, startPoint x: 278, startPoint y: 172, endPoint x: 651, endPoint y: 410, distance: 442.2
click at [610, 410] on div "Schedule E/F: Creditors Who Have Unsecured Claims Voluntary Petition for Indivi…" at bounding box center [428, 440] width 364 height 659
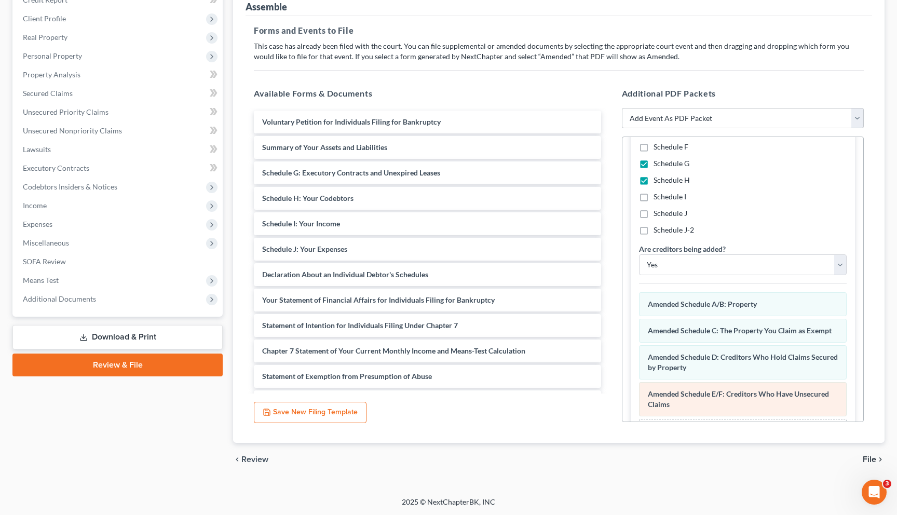
scroll to position [207, 0]
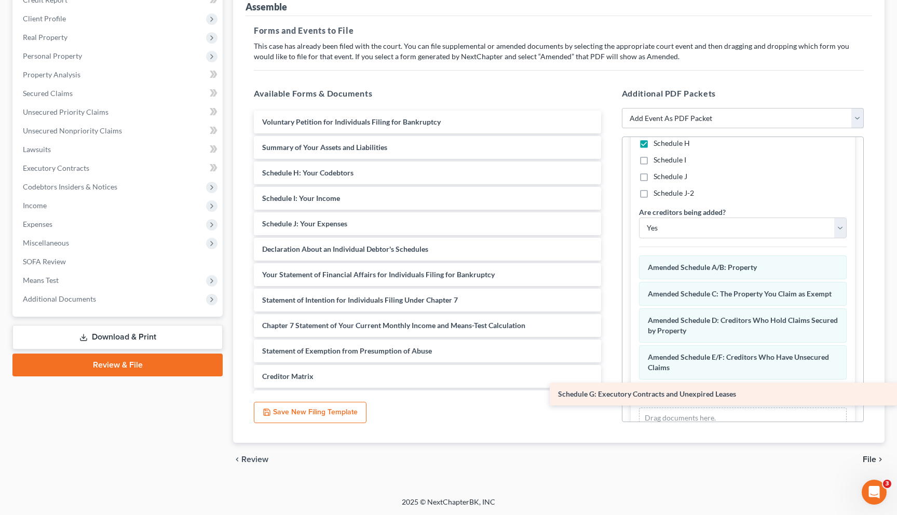
drag, startPoint x: 334, startPoint y: 166, endPoint x: 654, endPoint y: 384, distance: 387.4
click at [610, 384] on div "Schedule G: Executory Contracts and Unexpired Leases Voluntary Petition for Ind…" at bounding box center [428, 428] width 364 height 634
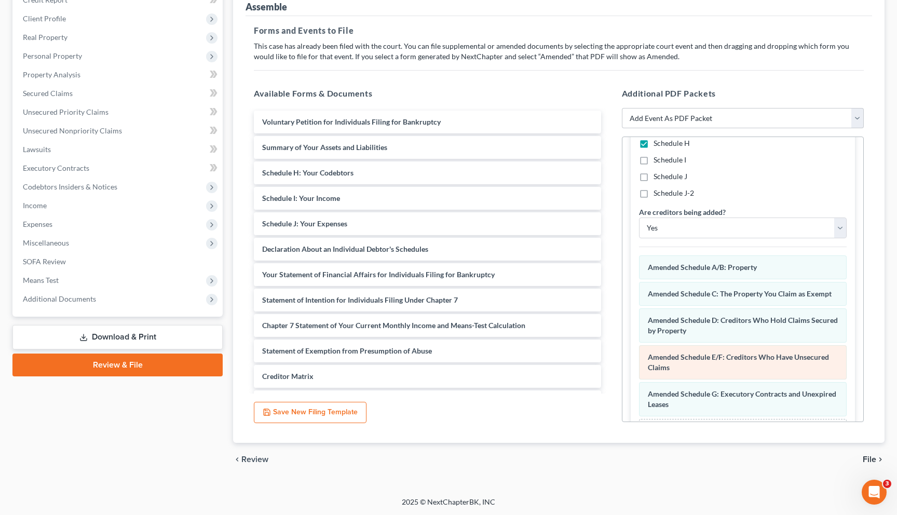
scroll to position [244, 0]
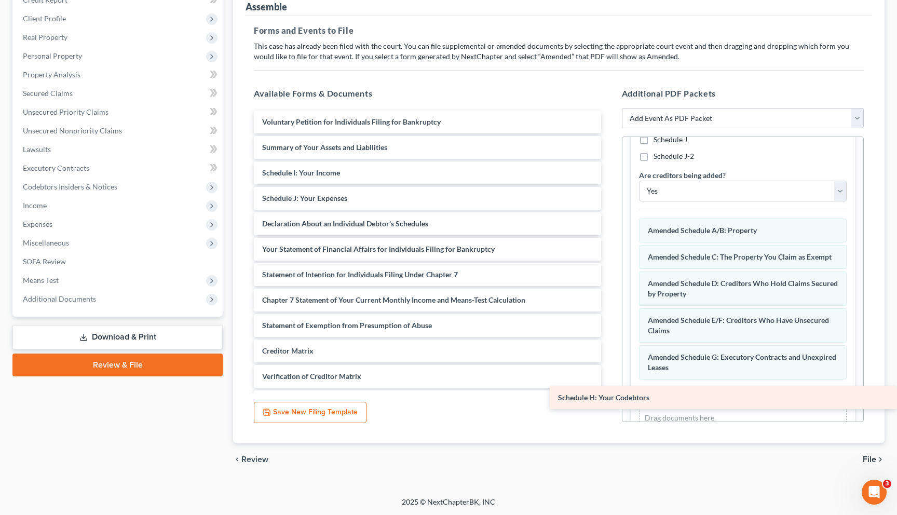
drag, startPoint x: 287, startPoint y: 173, endPoint x: 631, endPoint y: 399, distance: 411.8
click at [610, 399] on div "Schedule H: Your Codebtors Voluntary Petition for Individuals Filing for Bankru…" at bounding box center [428, 415] width 364 height 608
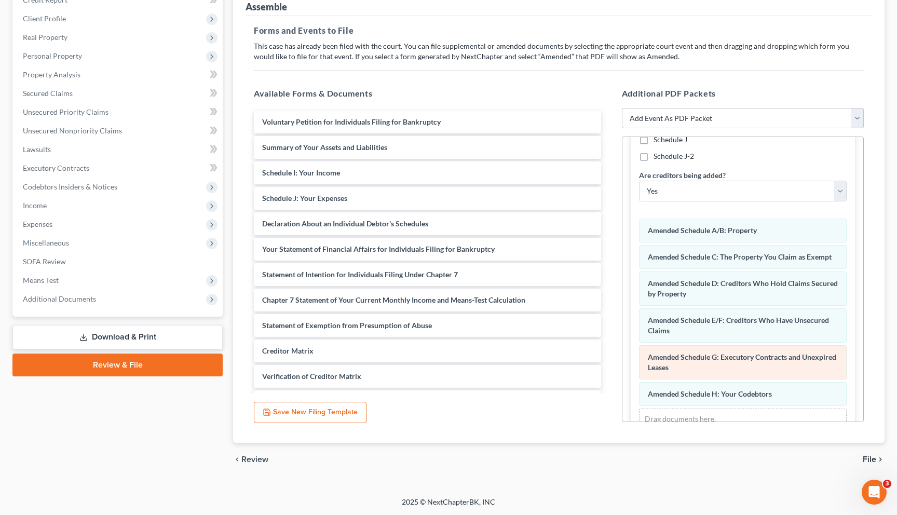
scroll to position [271, 0]
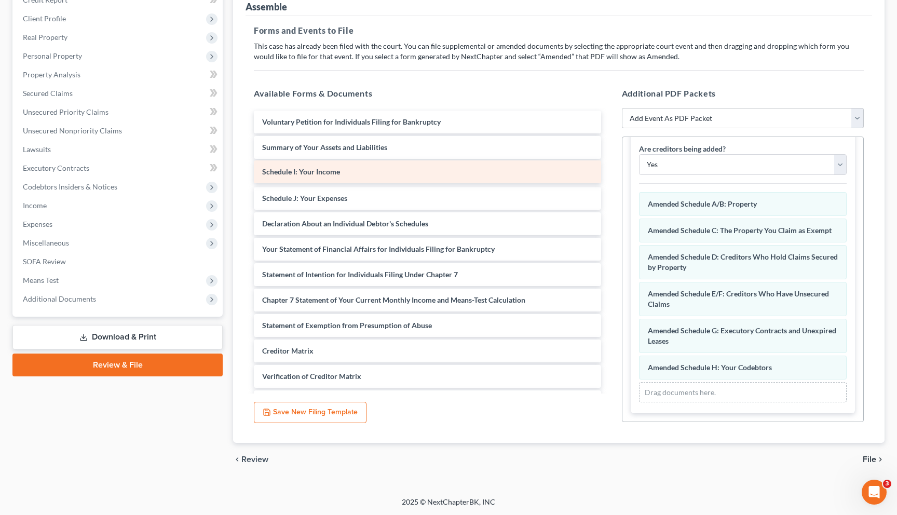
click at [286, 172] on div "Schedule I: Your Income Voluntary Petition for Individuals Filing for Bankruptc…" at bounding box center [428, 415] width 364 height 608
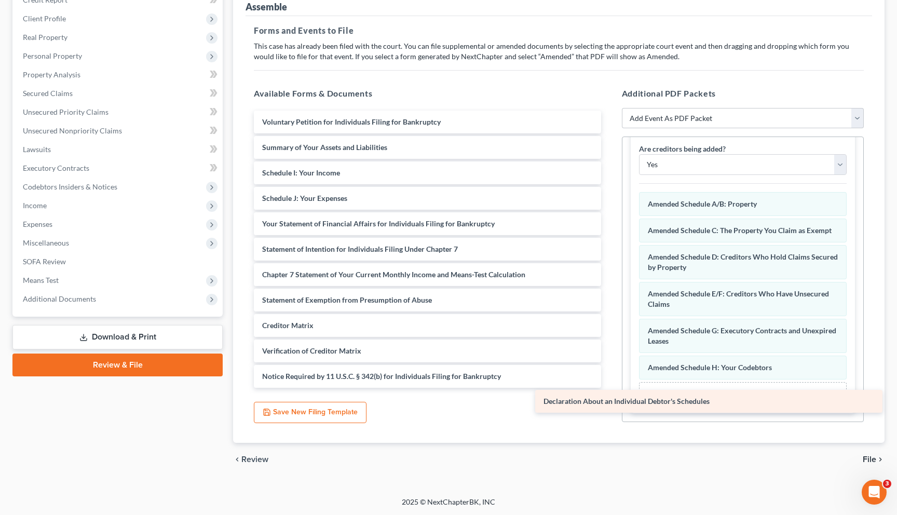
drag, startPoint x: 299, startPoint y: 222, endPoint x: 580, endPoint y: 400, distance: 333.1
click at [580, 400] on div "Declaration About an Individual Debtor's Schedules Voluntary Petition for Indiv…" at bounding box center [428, 415] width 364 height 608
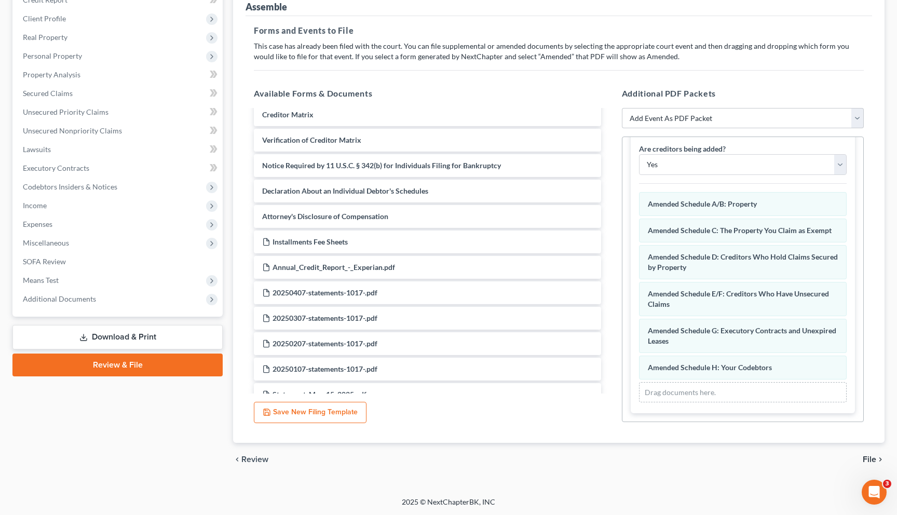
scroll to position [226, 0]
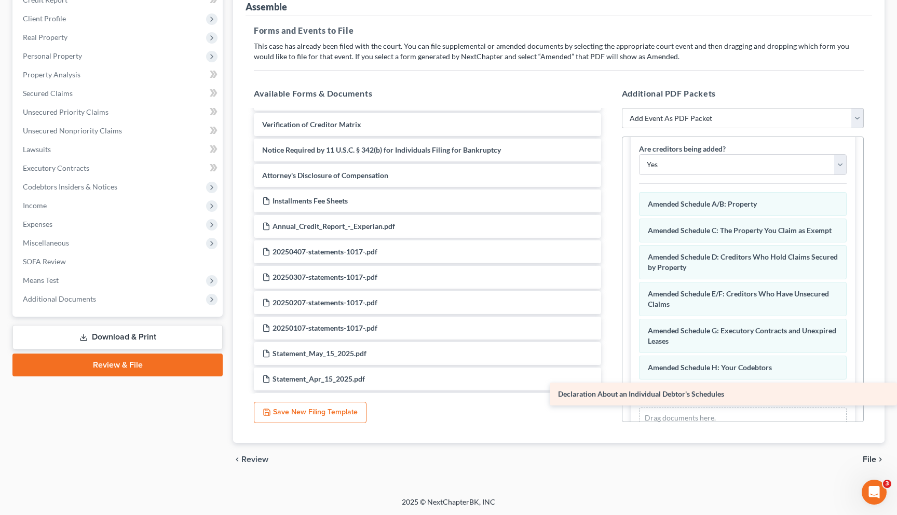
drag, startPoint x: 287, startPoint y: 176, endPoint x: 667, endPoint y: 395, distance: 439.0
click at [610, 395] on div "Declaration About an Individual Debtor's Schedules Voluntary Petition for Indiv…" at bounding box center [428, 175] width 364 height 583
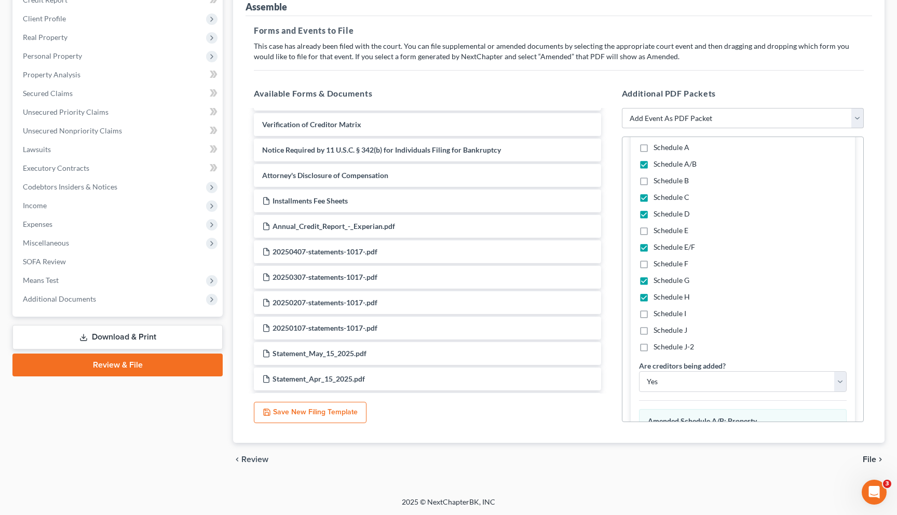
scroll to position [0, 0]
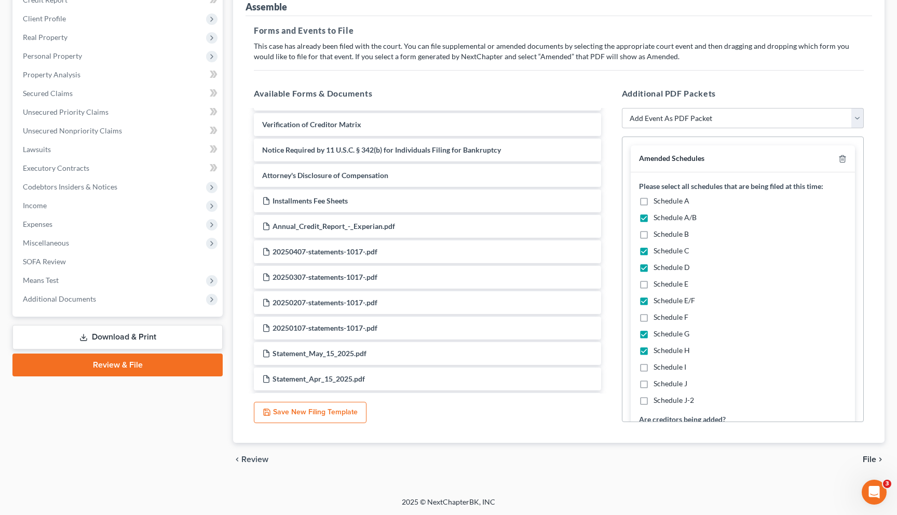
click at [652, 129] on div "Additional PDF Packets Add Event As PDF Packet Affidavit Affidavit of Adequate …" at bounding box center [743, 255] width 263 height 352
click at [647, 123] on select "Add Event As PDF Packet Affidavit Affidavit of Adequate Protection and Lease Pa…" at bounding box center [743, 118] width 242 height 21
select select "9"
click at [622, 108] on select "Add Event As PDF Packet Affidavit Affidavit of Adequate Protection and Lease Pa…" at bounding box center [743, 118] width 242 height 21
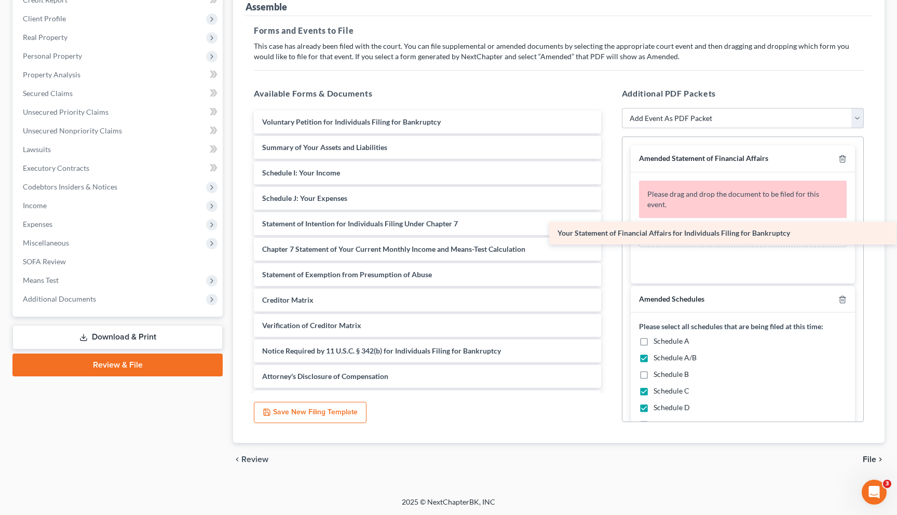
drag, startPoint x: 325, startPoint y: 225, endPoint x: 621, endPoint y: 235, distance: 295.7
click at [610, 235] on div "Your Statement of Financial Affairs for Individuals Filing for Bankruptcy Volun…" at bounding box center [428, 389] width 364 height 557
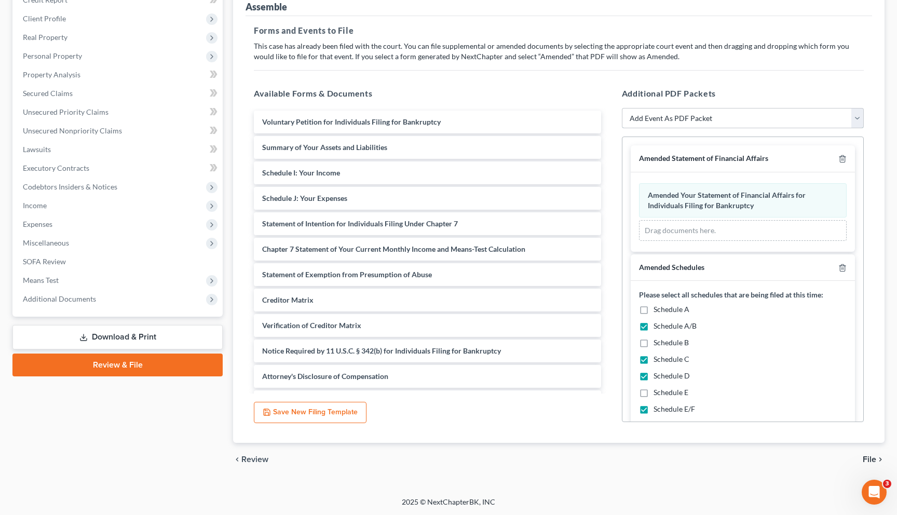
click at [659, 115] on select "Add Event As PDF Packet Affidavit Affidavit of Adequate Protection and Lease Pa…" at bounding box center [743, 118] width 242 height 21
select select "73"
click at [622, 108] on select "Add Event As PDF Packet Affidavit Affidavit of Adequate Protection and Lease Pa…" at bounding box center [743, 118] width 242 height 21
select select
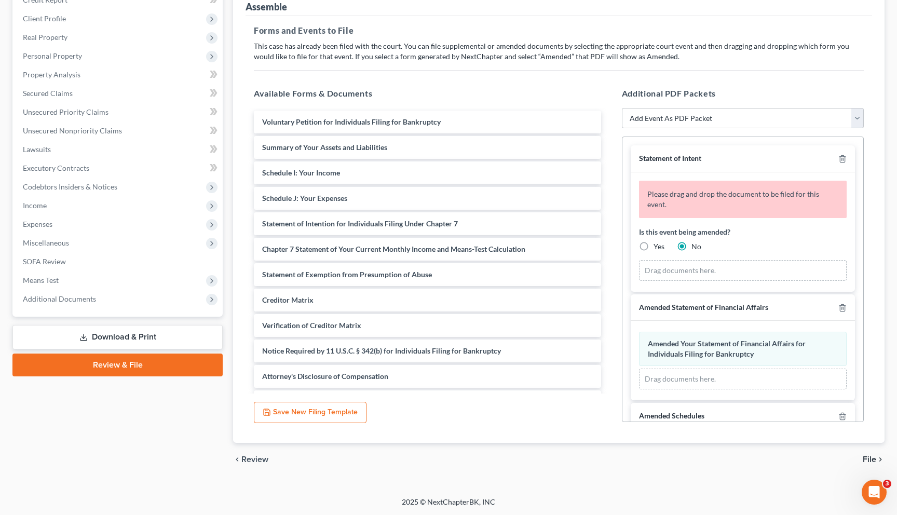
click at [654, 241] on label "Yes" at bounding box center [659, 246] width 11 height 10
click at [658, 241] on input "Yes" at bounding box center [661, 244] width 7 height 7
radio input "true"
radio input "false"
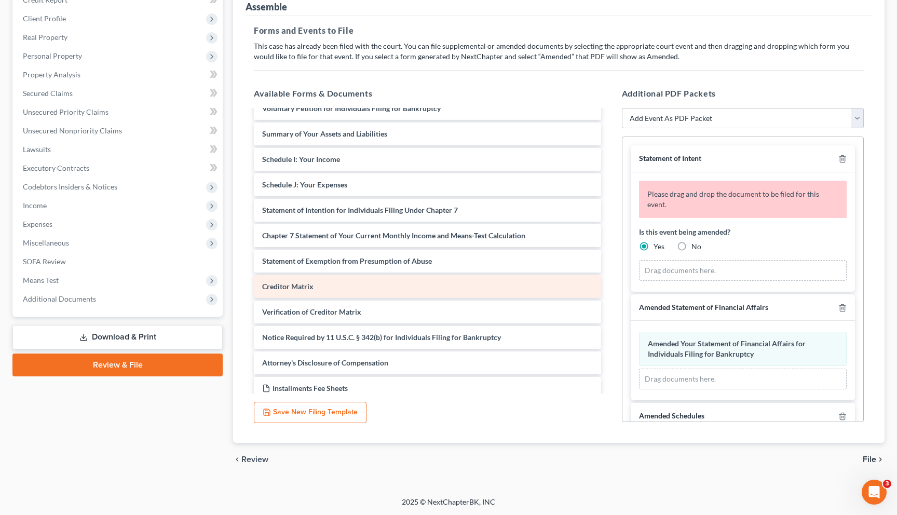
scroll to position [18, 0]
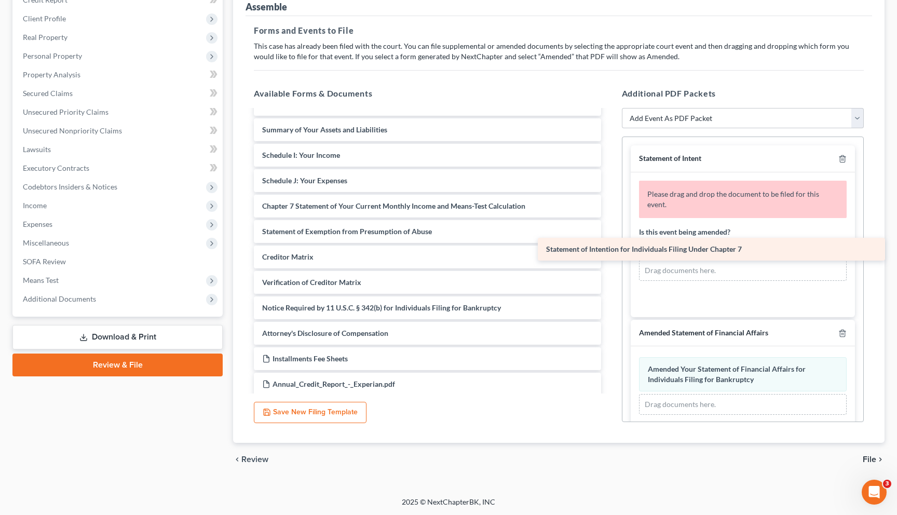
drag, startPoint x: 367, startPoint y: 202, endPoint x: 650, endPoint y: 247, distance: 286.6
click at [610, 247] on div "Statement of Intention for Individuals Filing Under Chapter 7 Voluntary Petitio…" at bounding box center [428, 359] width 364 height 532
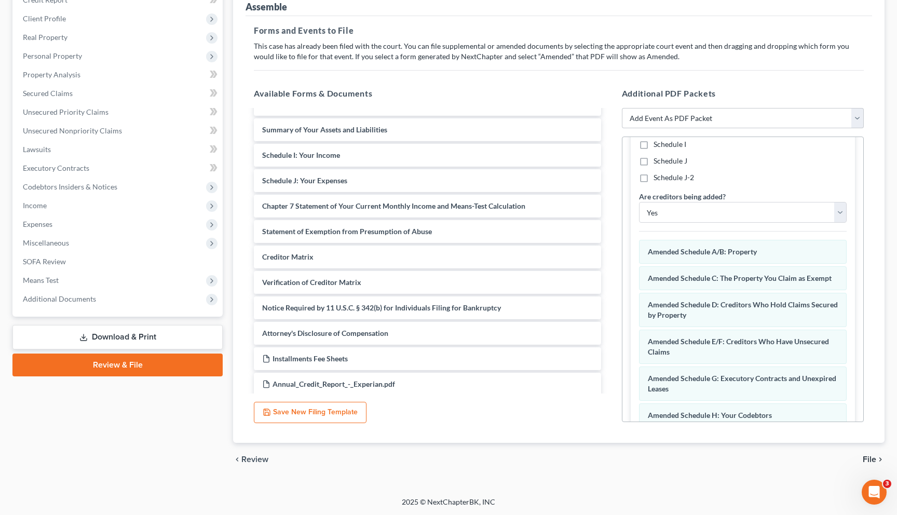
scroll to position [560, 0]
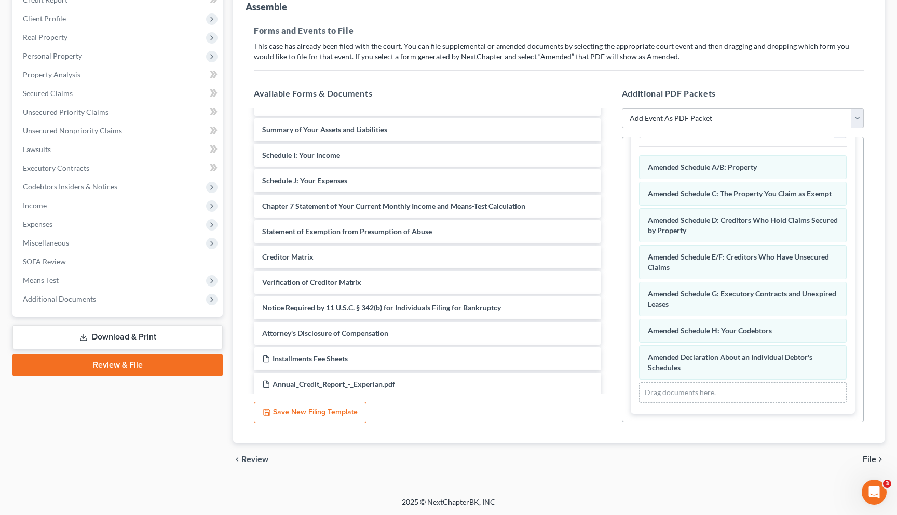
click at [896, 103] on div "[PERSON_NAME] Upgraded Case 25-16500 Chapter Chapter 7 Status Filed District MD…" at bounding box center [448, 201] width 897 height 591
drag, startPoint x: 897, startPoint y: 103, endPoint x: 649, endPoint y: 79, distance: 249.4
click at [649, 79] on div "[PERSON_NAME] Upgraded Case 25-16500 Chapter Chapter 7 Status Filed District MD…" at bounding box center [448, 201] width 897 height 591
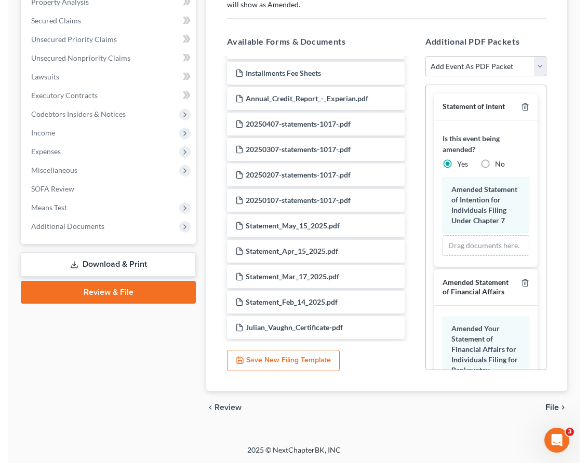
scroll to position [209, 0]
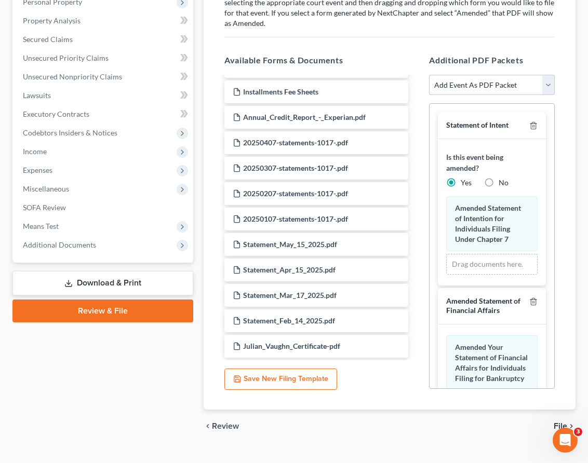
click at [521, 75] on select "Add Event As PDF Packet Affidavit Affidavit of Adequate Protection and Lease Pa…" at bounding box center [492, 85] width 126 height 21
select select "4"
click at [429, 75] on select "Add Event As PDF Packet Affidavit Affidavit of Adequate Protection and Lease Pa…" at bounding box center [492, 85] width 126 height 21
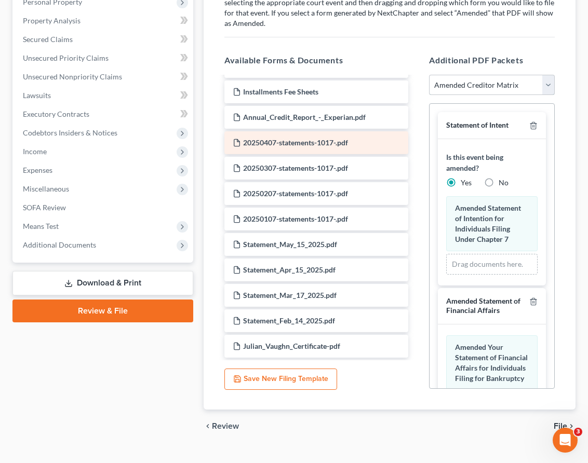
select select
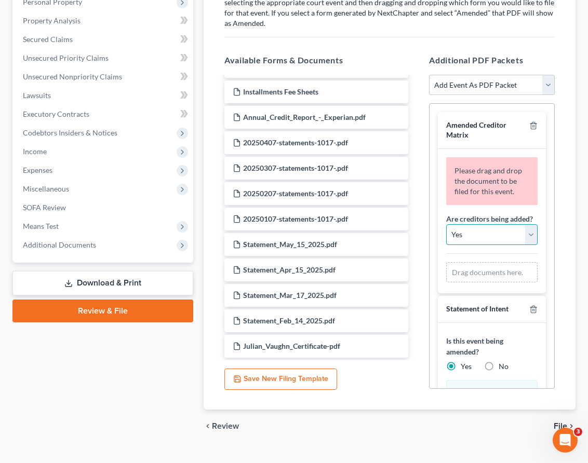
click at [482, 224] on select "Yes No" at bounding box center [491, 234] width 91 height 21
select select "1"
click at [446, 224] on select "Yes No" at bounding box center [491, 234] width 91 height 21
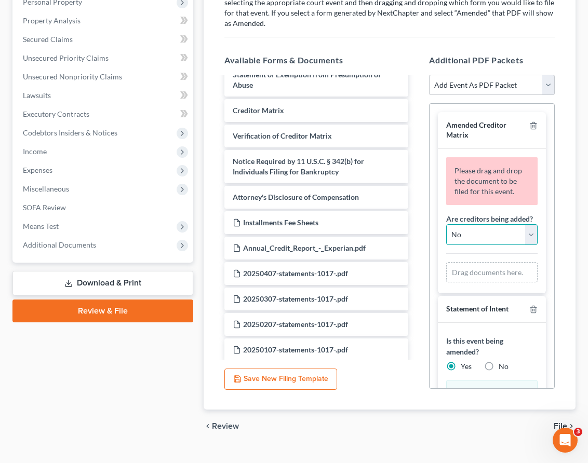
scroll to position [152, 0]
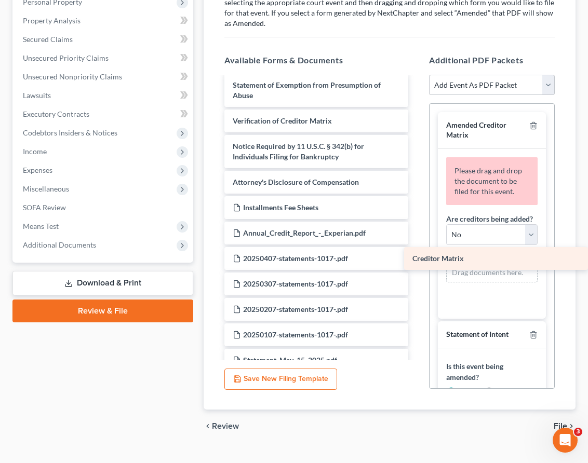
drag, startPoint x: 283, startPoint y: 99, endPoint x: 471, endPoint y: 256, distance: 245.1
click at [416, 256] on div "Creditor Matrix Voluntary Petition for Individuals Filing for Bankruptcy Summar…" at bounding box center [316, 200] width 200 height 548
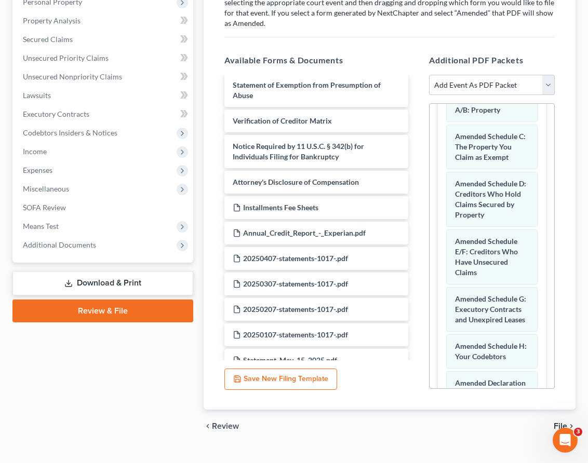
scroll to position [912, 0]
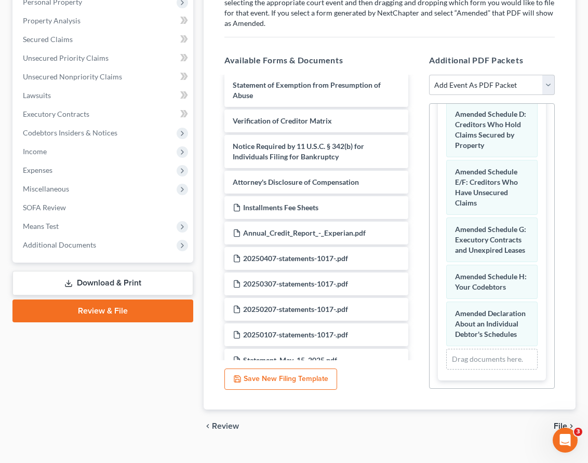
click at [561, 422] on span "File" at bounding box center [561, 426] width 14 height 8
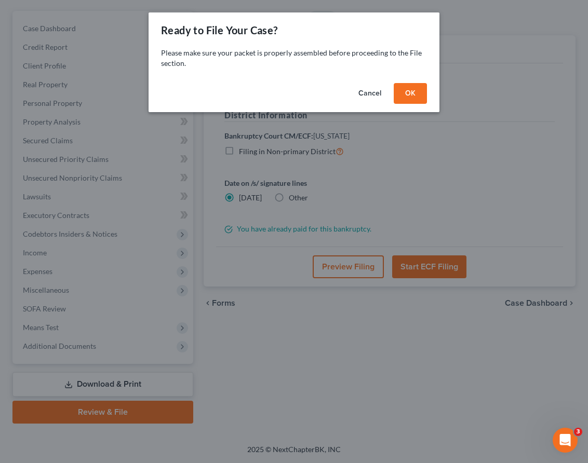
scroll to position [88, 0]
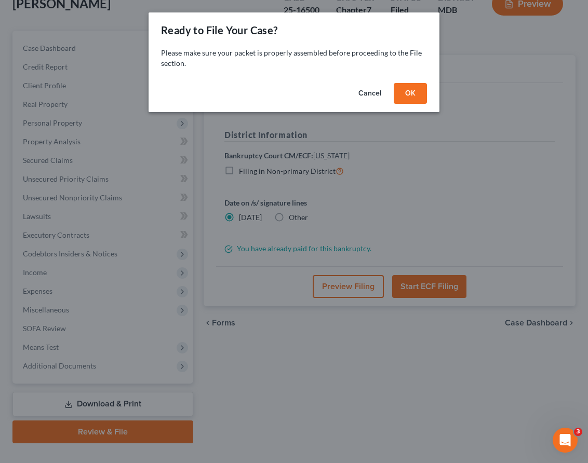
click at [403, 93] on button "OK" at bounding box center [410, 93] width 33 height 21
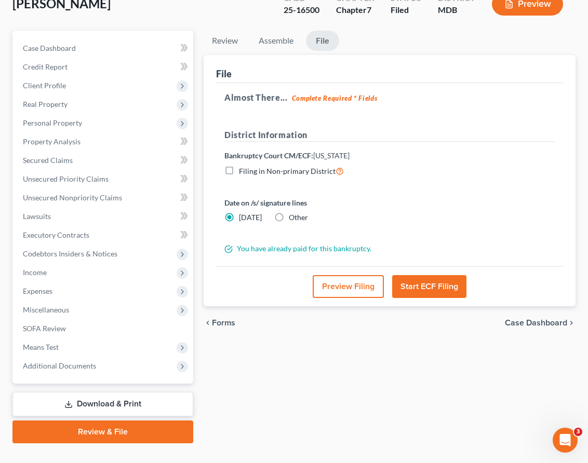
click at [289, 212] on label "Other" at bounding box center [298, 217] width 19 height 10
click at [293, 212] on input "Other" at bounding box center [296, 215] width 7 height 7
radio input "true"
radio input "false"
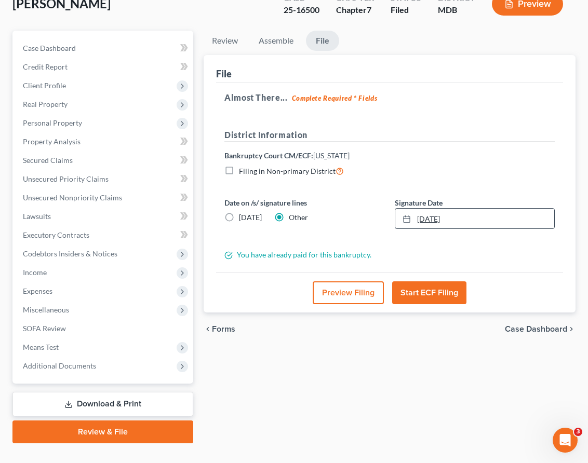
click at [416, 209] on link "[DATE]" at bounding box center [474, 219] width 159 height 20
click at [414, 281] on button "Start ECF Filing" at bounding box center [429, 292] width 74 height 23
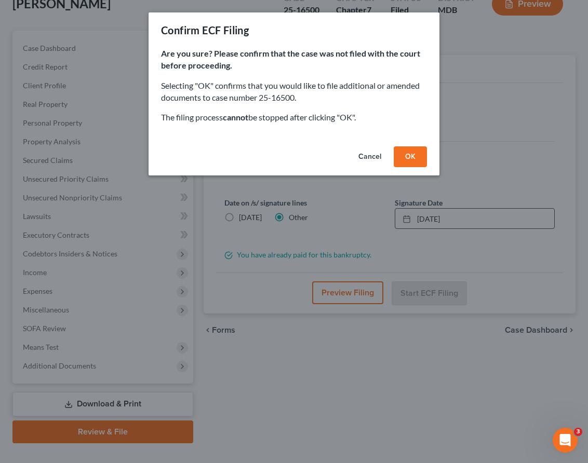
click at [402, 158] on button "OK" at bounding box center [410, 156] width 33 height 21
